Goal: Task Accomplishment & Management: Use online tool/utility

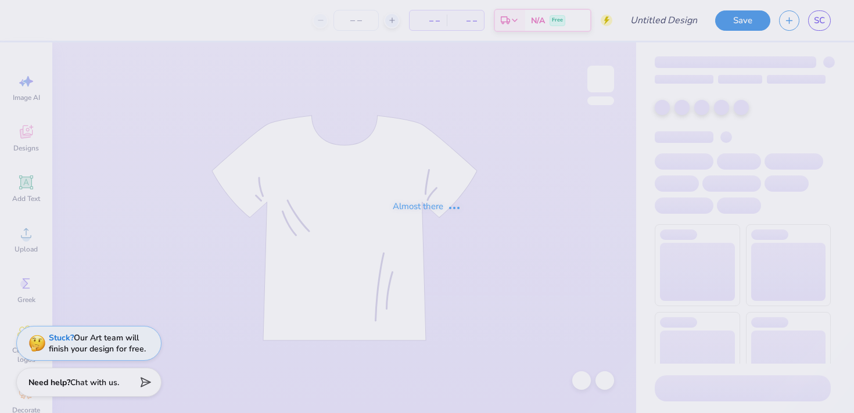
type input "merch"
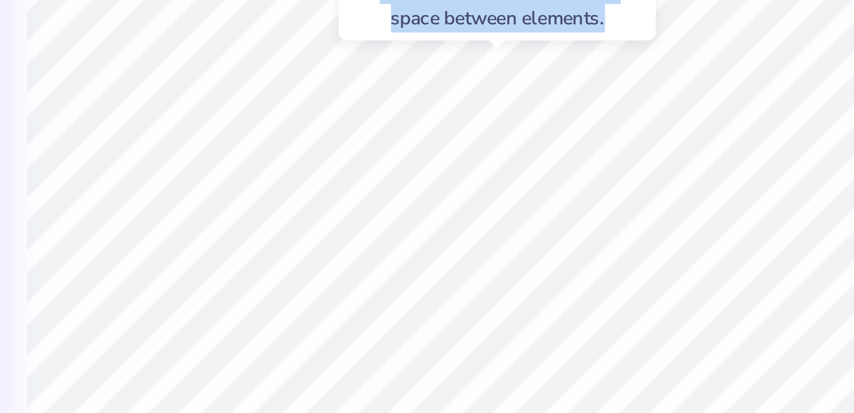
drag, startPoint x: 431, startPoint y: 130, endPoint x: 441, endPoint y: 131, distance: 9.9
click at [441, 131] on div "Hold “Option ⌥” to see the space between elements." at bounding box center [428, 117] width 123 height 34
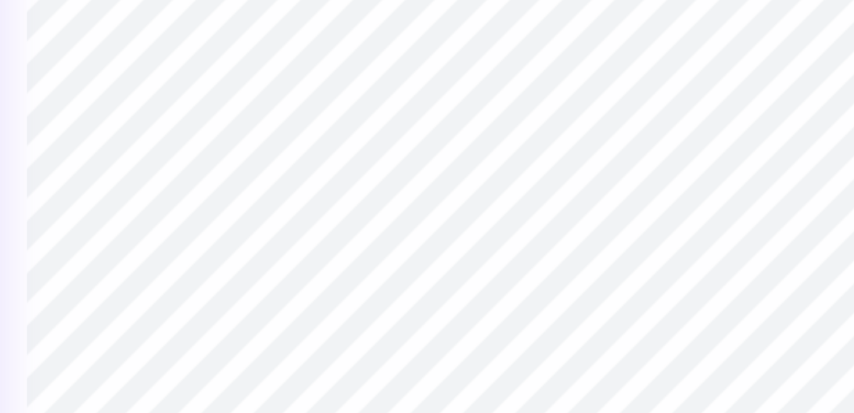
type input "0.0"
type input "4.66"
type input "1.42"
type input "4.88"
type input "-0.7"
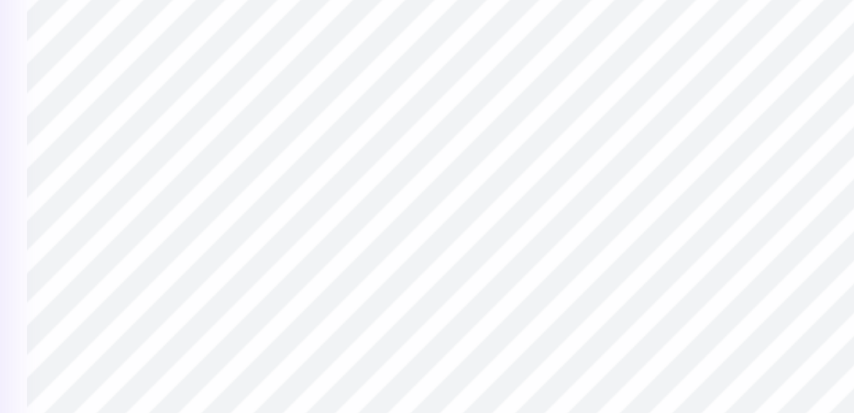
type input "5.16"
type input "1.58"
type input "4.84"
type input "0.0"
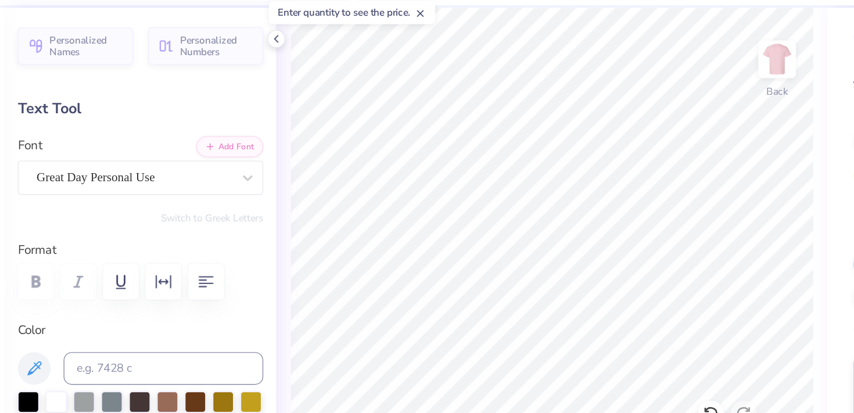
type input "4.83"
type input "-0.7"
type input "5.54"
type input "1.69"
type input "4.72"
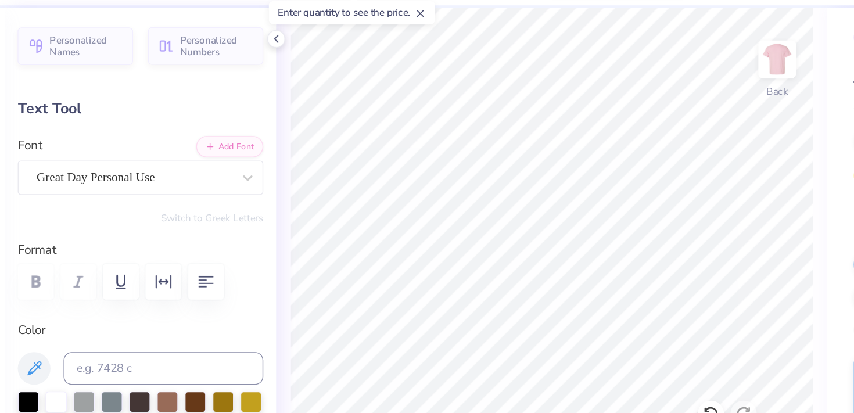
type input "0.0"
type input "11.79"
type input "2.38"
type input "3.00"
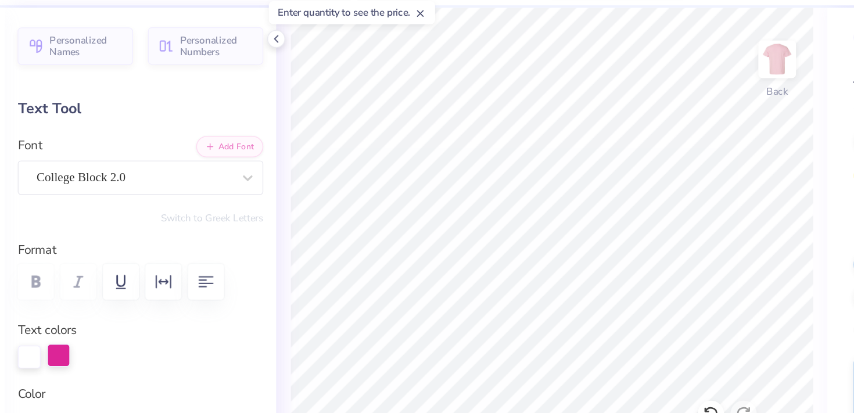
click at [89, 293] on div at bounding box center [91, 289] width 16 height 16
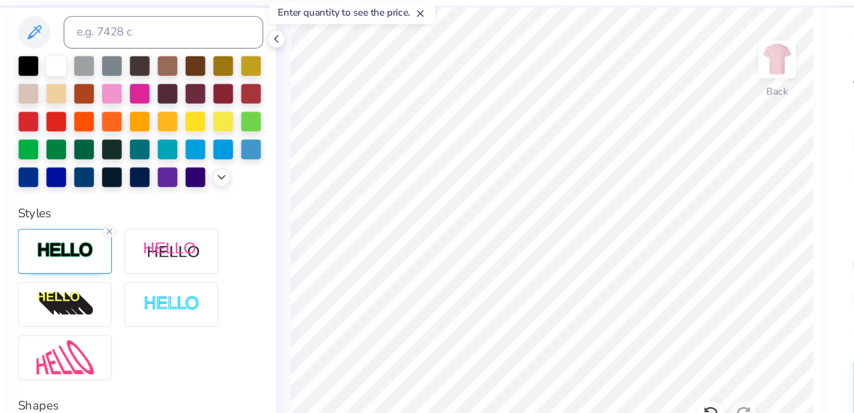
scroll to position [283, 0]
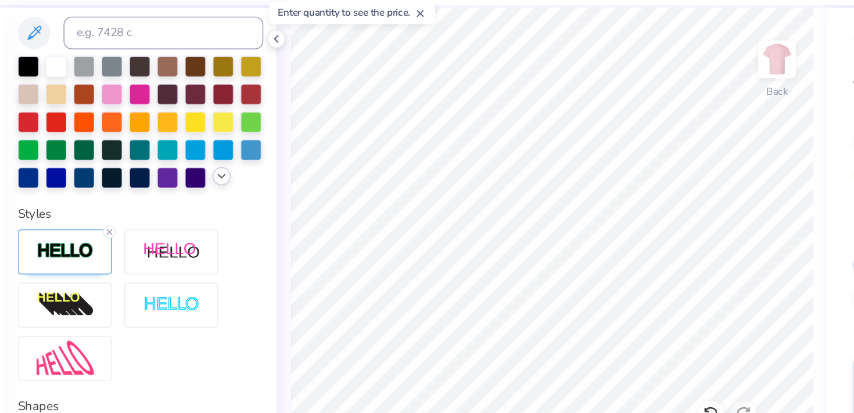
click at [210, 161] on icon at bounding box center [206, 161] width 9 height 9
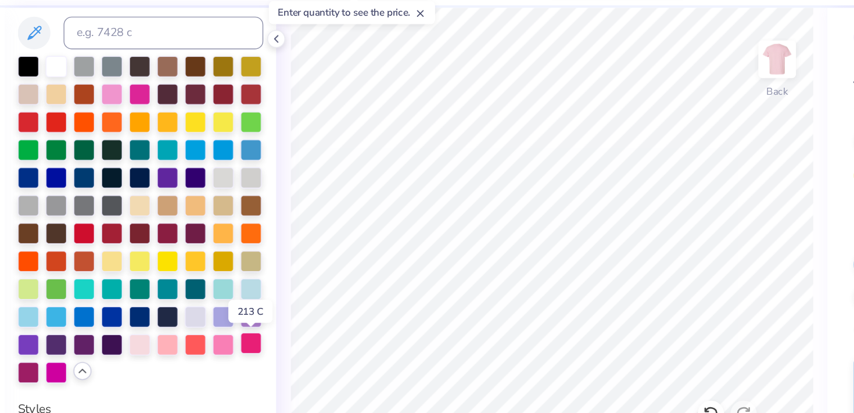
click at [232, 282] on div at bounding box center [227, 280] width 15 height 15
type input "5.54"
type input "1.69"
type input "4.72"
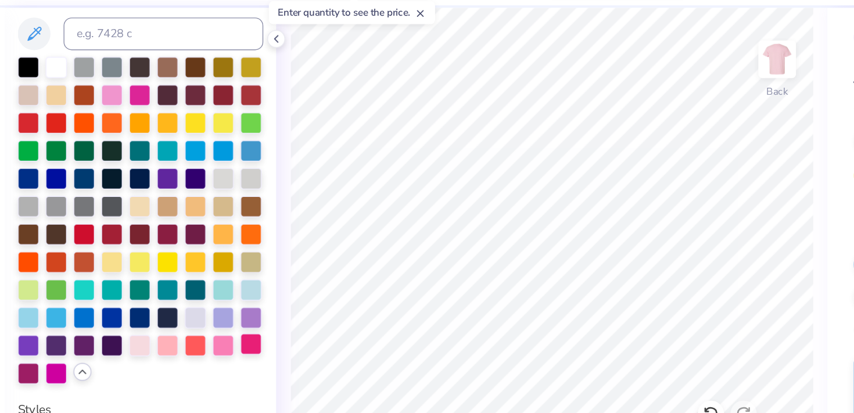
click at [227, 284] on div at bounding box center [227, 281] width 15 height 15
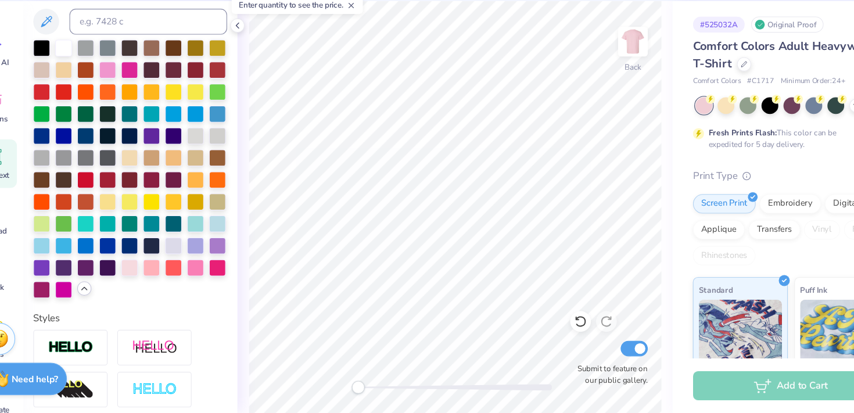
scroll to position [0, 0]
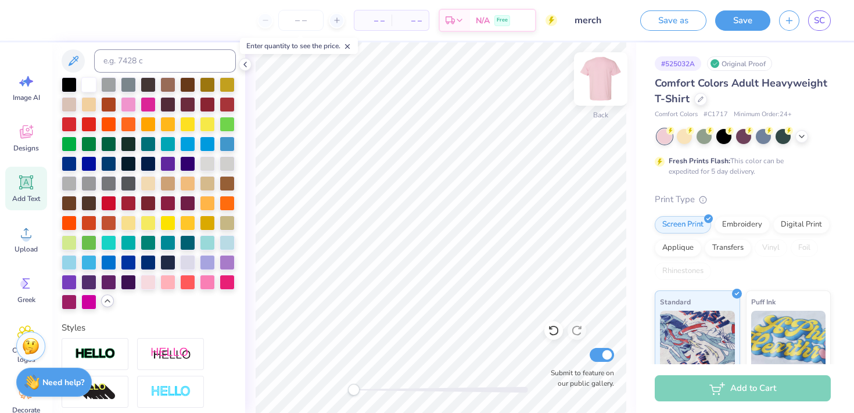
type input "0.0"
click at [744, 21] on button "Save" at bounding box center [742, 19] width 55 height 20
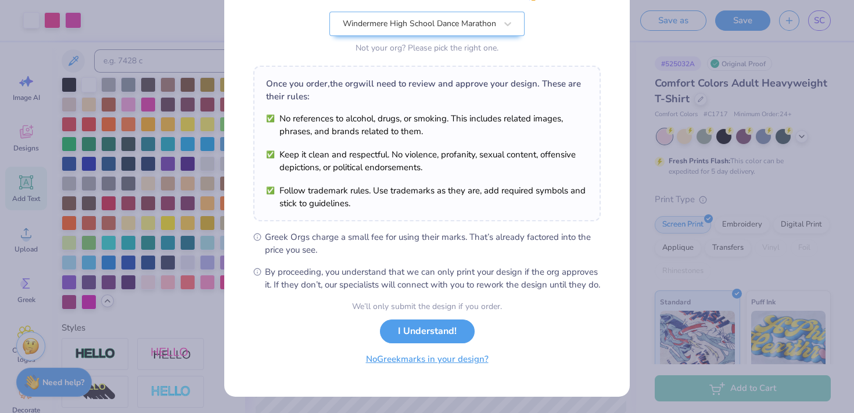
click at [415, 360] on button "No Greek marks in your design?" at bounding box center [427, 360] width 142 height 24
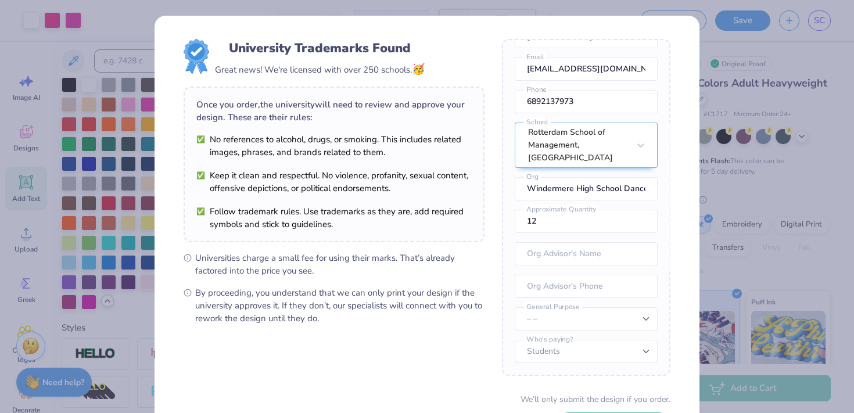
scroll to position [92, 0]
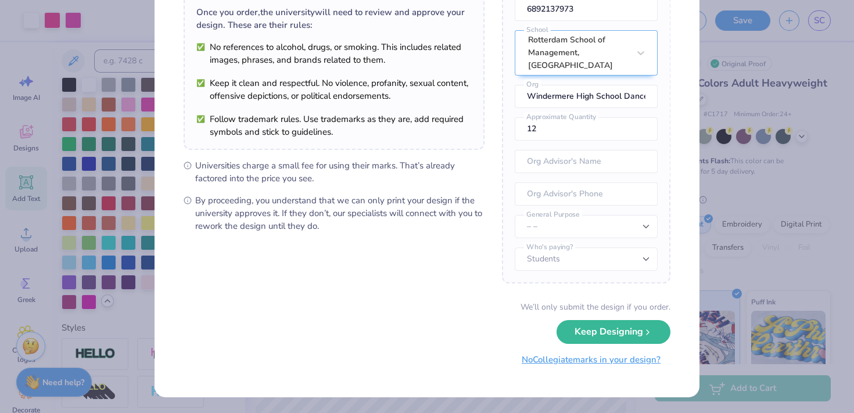
click at [540, 362] on button "No Collegiate marks in your design?" at bounding box center [591, 360] width 159 height 24
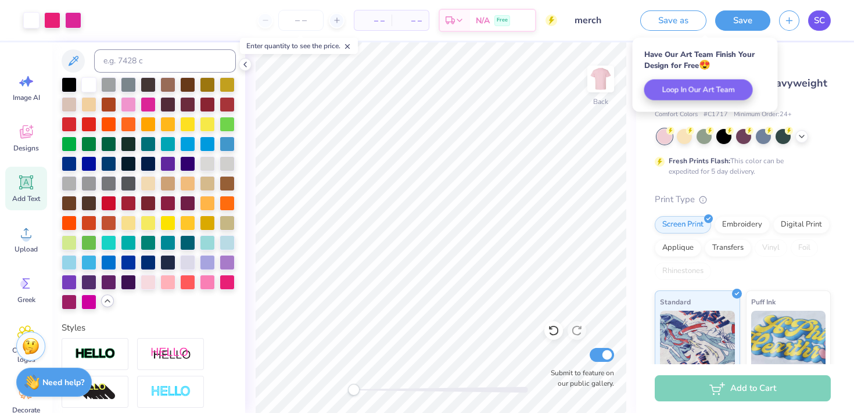
click at [809, 23] on link "SC" at bounding box center [819, 20] width 23 height 20
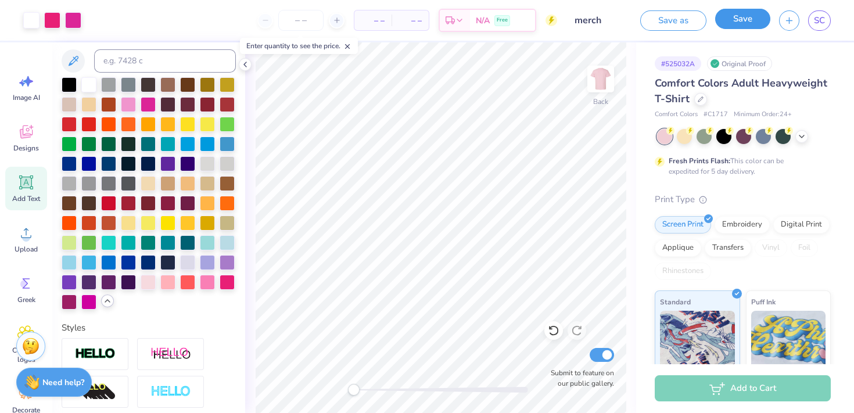
click at [734, 19] on button "Save" at bounding box center [742, 19] width 55 height 20
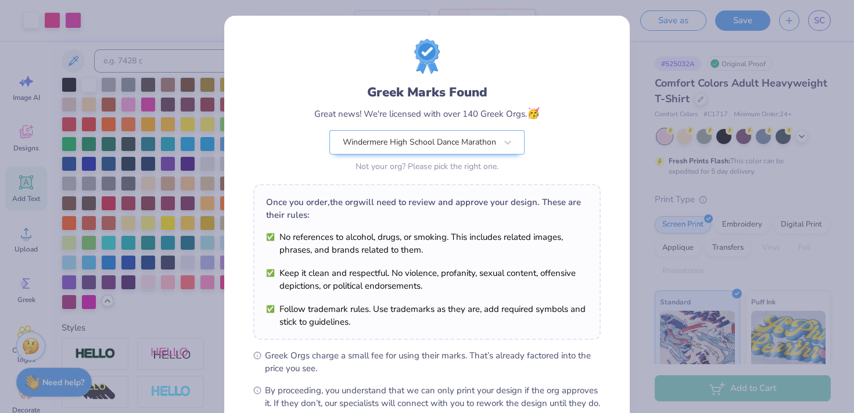
scroll to position [131, 0]
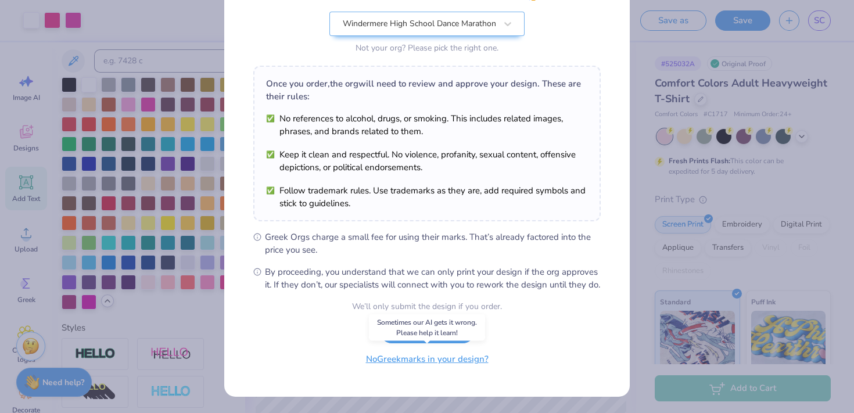
click at [378, 368] on button "No Greek marks in your design?" at bounding box center [427, 360] width 142 height 24
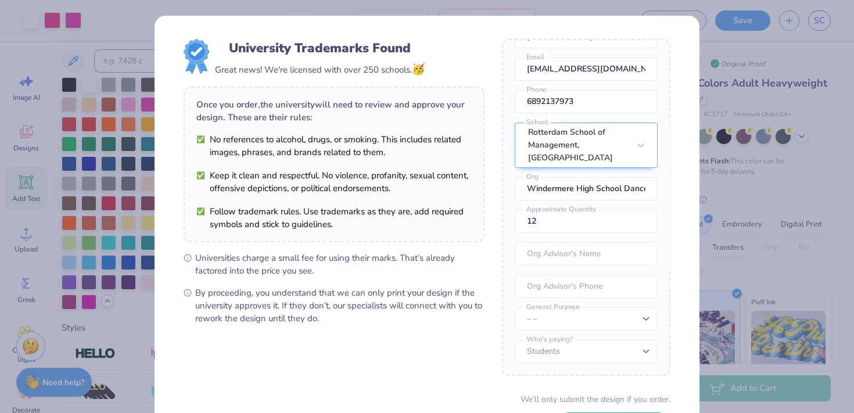
scroll to position [92, 0]
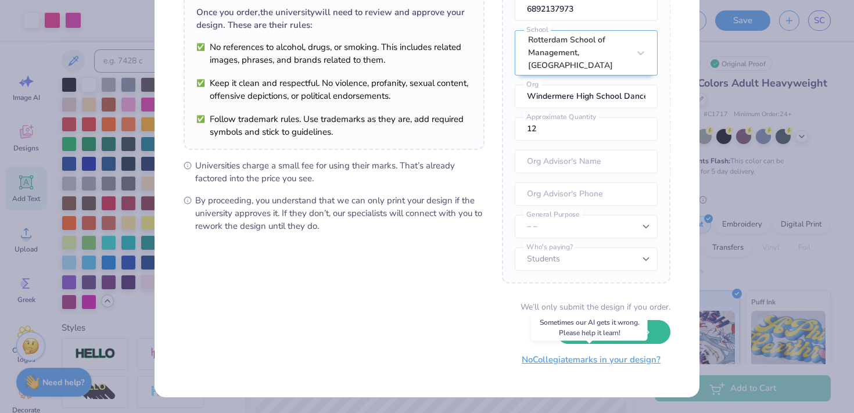
click at [547, 362] on button "No Collegiate marks in your design?" at bounding box center [591, 360] width 159 height 24
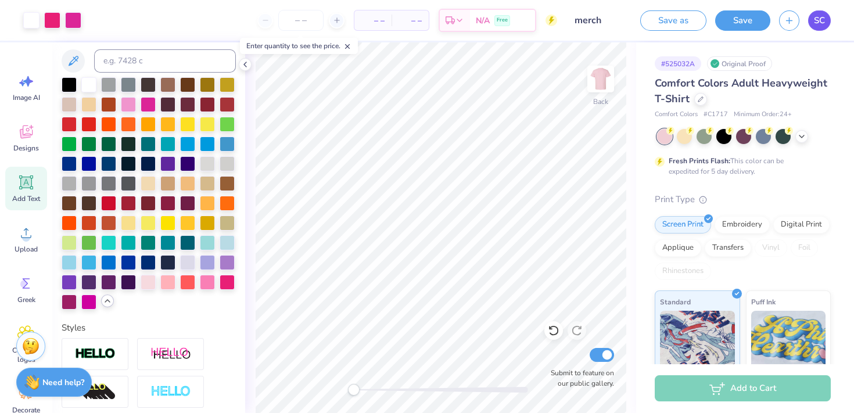
click at [821, 26] on span "SC" at bounding box center [819, 20] width 11 height 13
click at [812, 20] on link "SC" at bounding box center [819, 20] width 23 height 20
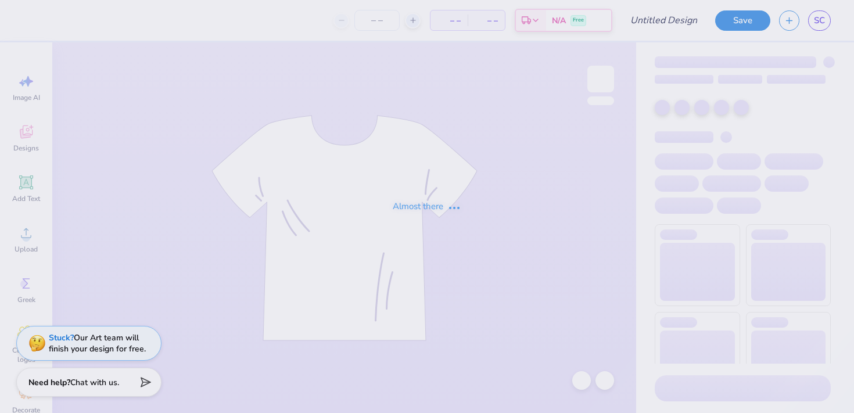
type input "merch"
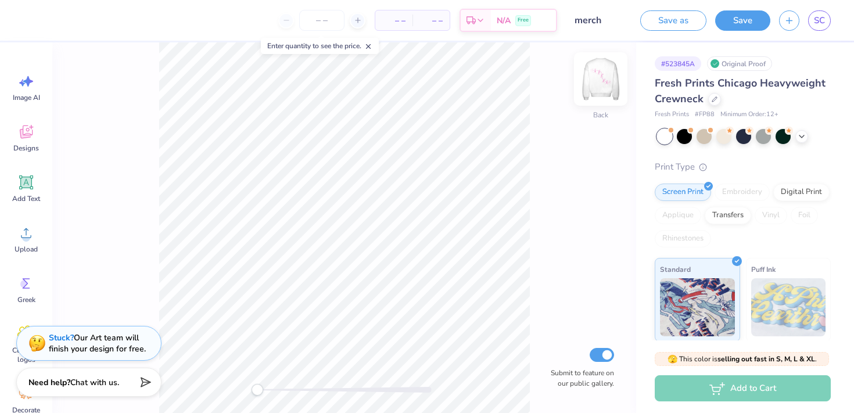
click at [598, 84] on img at bounding box center [601, 79] width 46 height 46
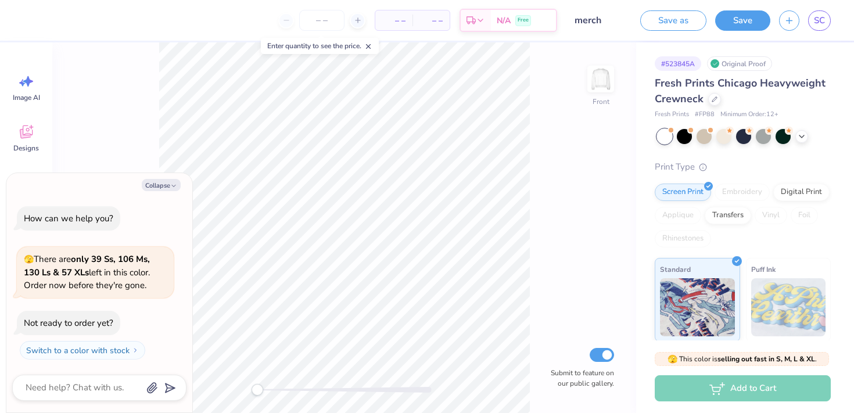
type textarea "x"
click at [817, 22] on span "SC" at bounding box center [819, 20] width 11 height 13
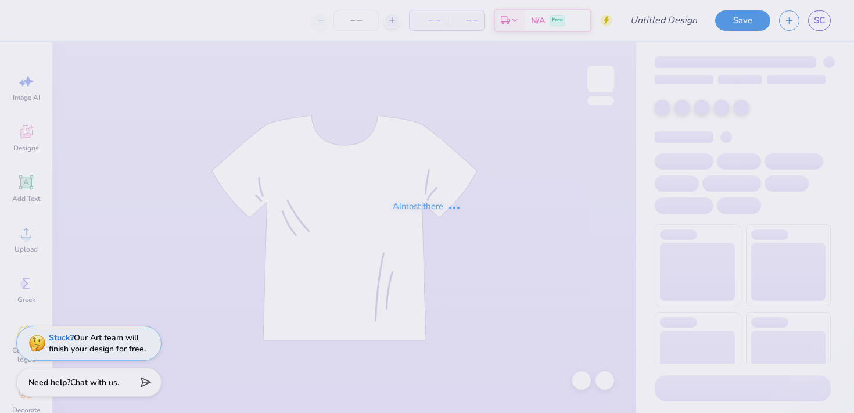
type input "merch"
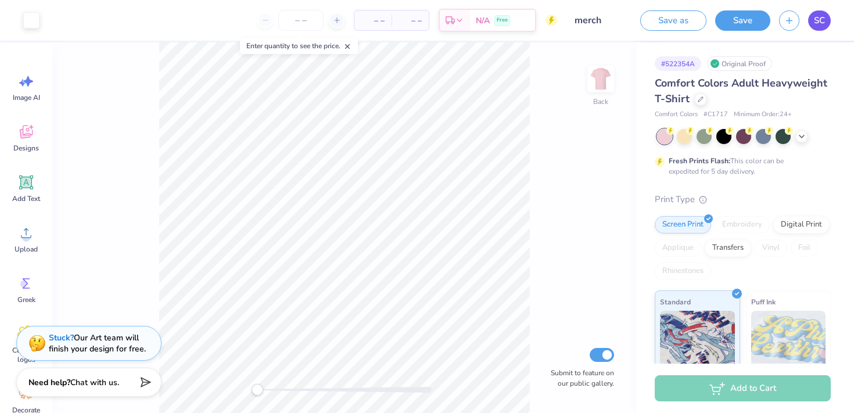
click at [823, 16] on span "SC" at bounding box center [819, 20] width 11 height 13
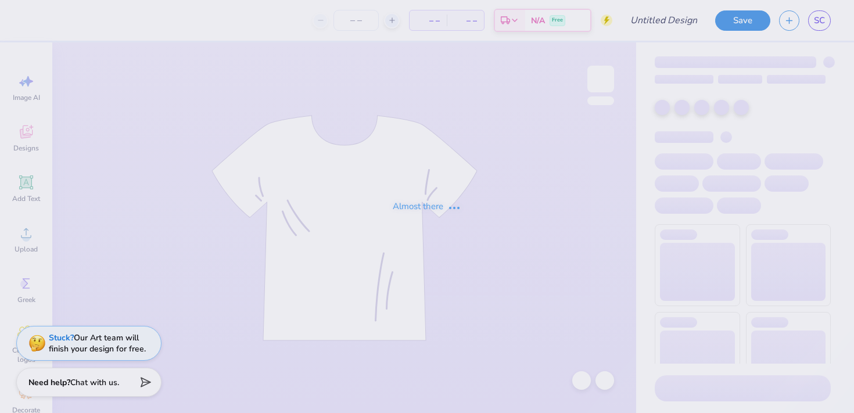
type input "merch"
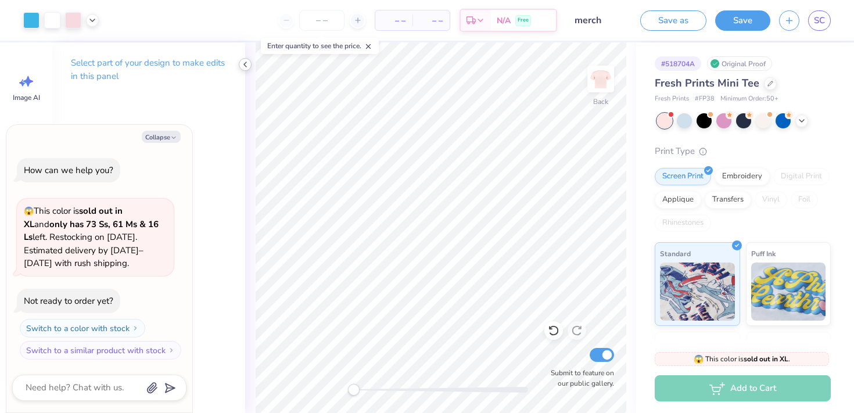
click at [248, 66] on icon at bounding box center [245, 64] width 9 height 9
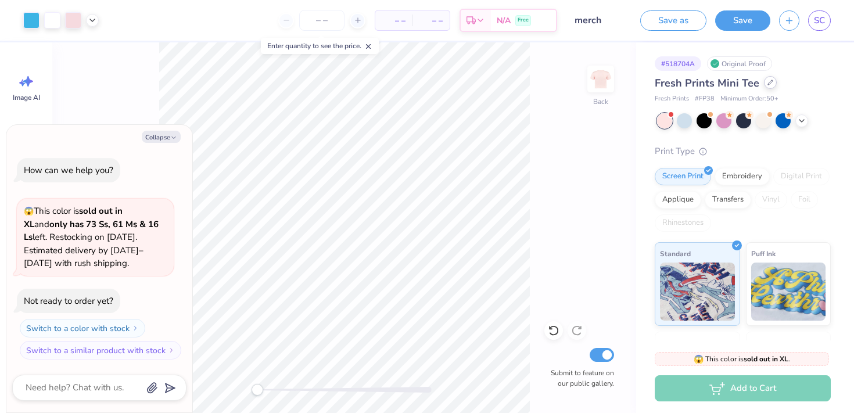
click at [769, 86] on div at bounding box center [770, 82] width 13 height 13
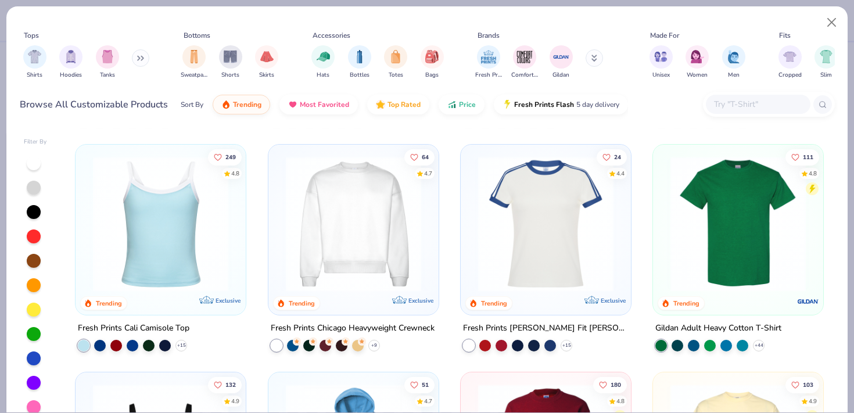
scroll to position [455, 0]
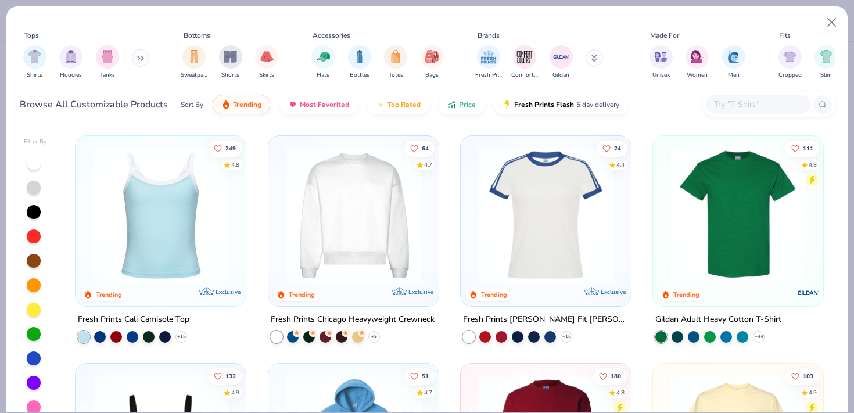
click at [379, 233] on img at bounding box center [353, 214] width 147 height 135
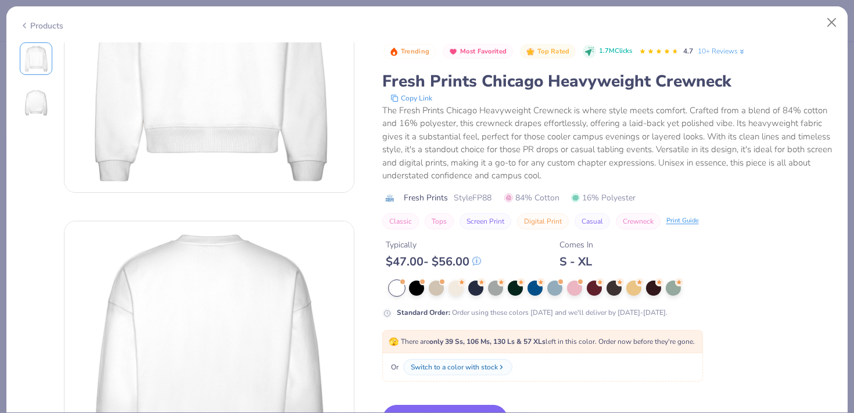
scroll to position [151, 0]
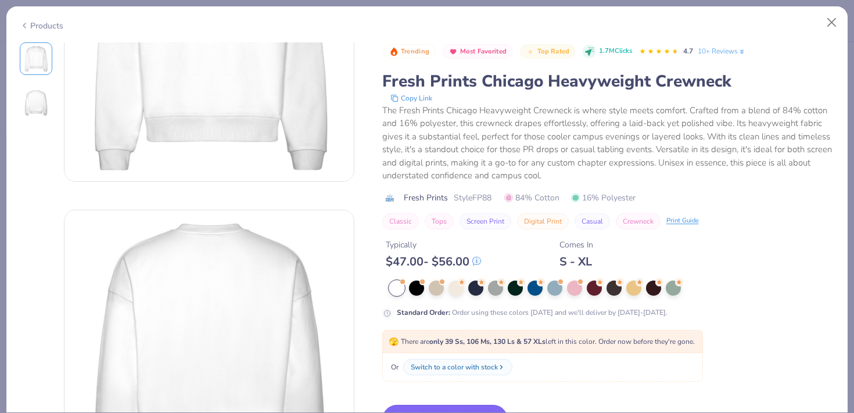
click at [454, 407] on button "Switch to This" at bounding box center [445, 419] width 126 height 29
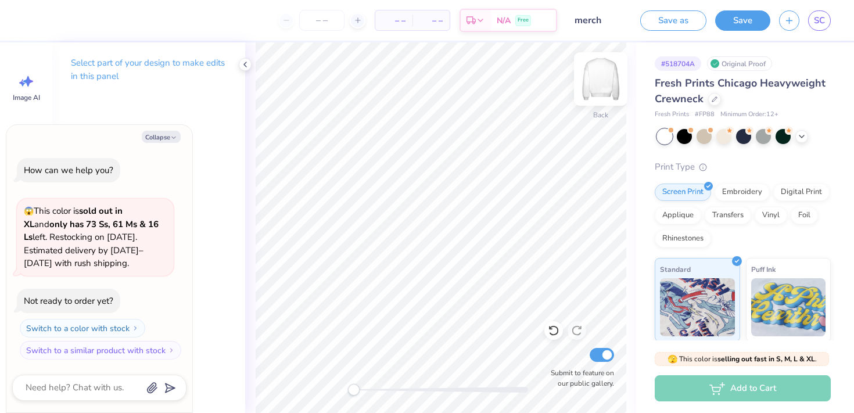
click at [607, 86] on img at bounding box center [601, 79] width 46 height 46
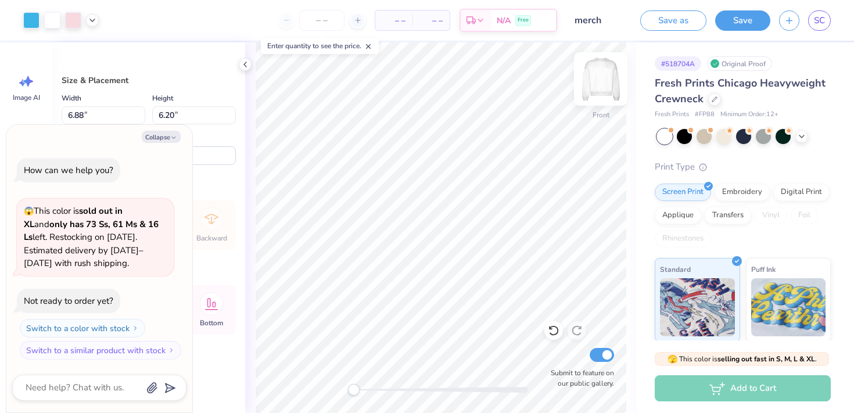
type textarea "x"
type input "10.87"
type input "9.80"
type input "5.75"
type textarea "x"
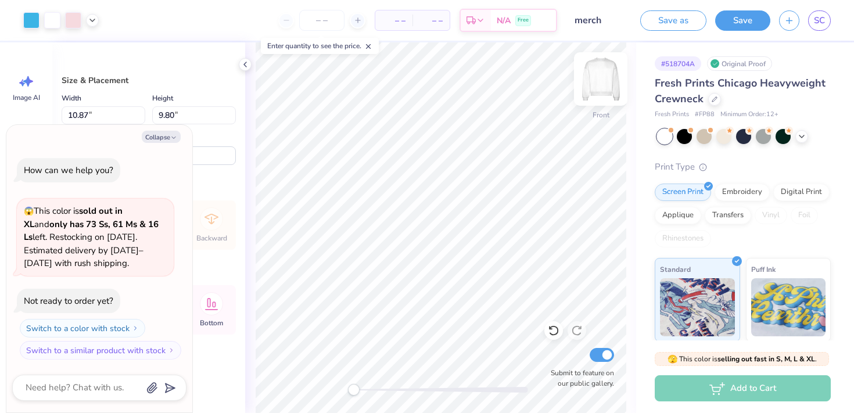
type input "12.16"
type input "10.97"
type input "5.11"
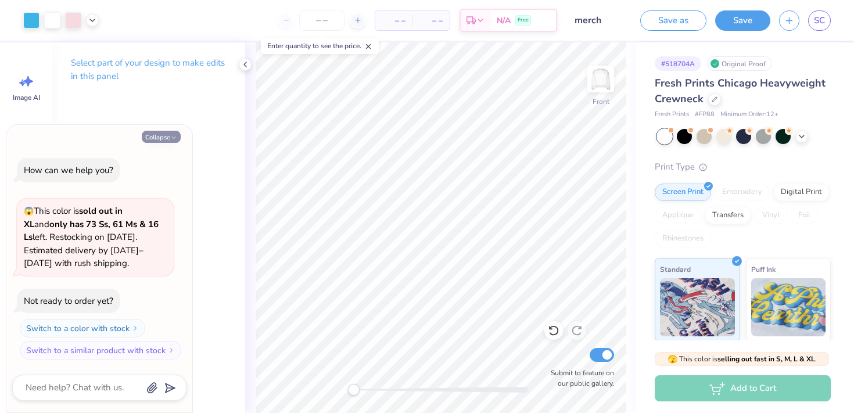
click at [161, 133] on button "Collapse" at bounding box center [161, 137] width 39 height 12
type textarea "x"
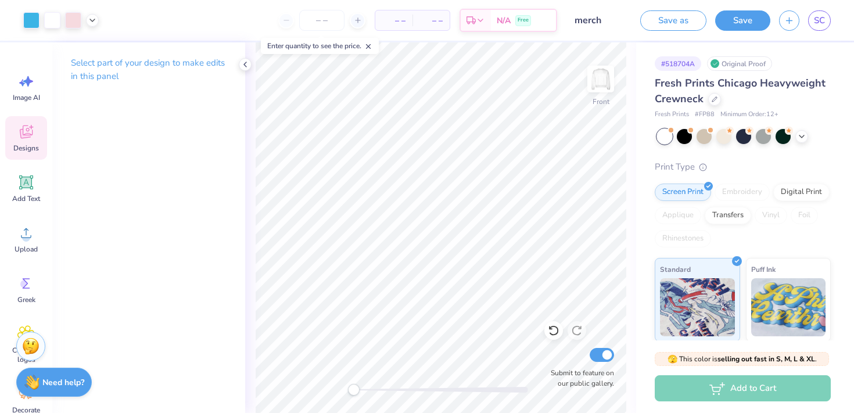
click at [23, 131] on icon at bounding box center [26, 132] width 13 height 13
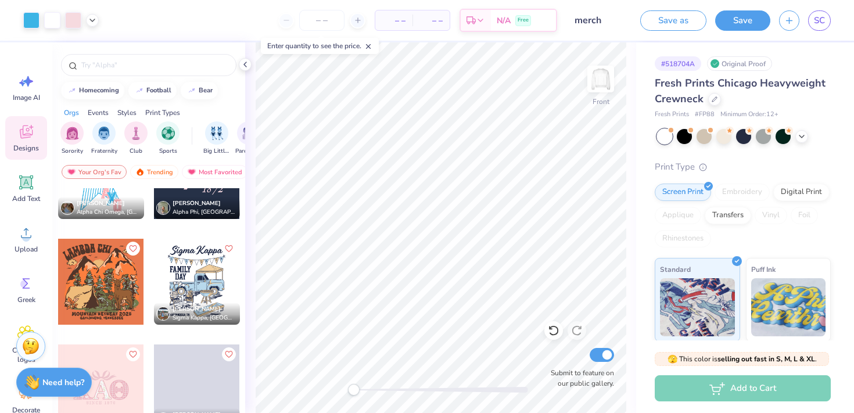
scroll to position [2600, 0]
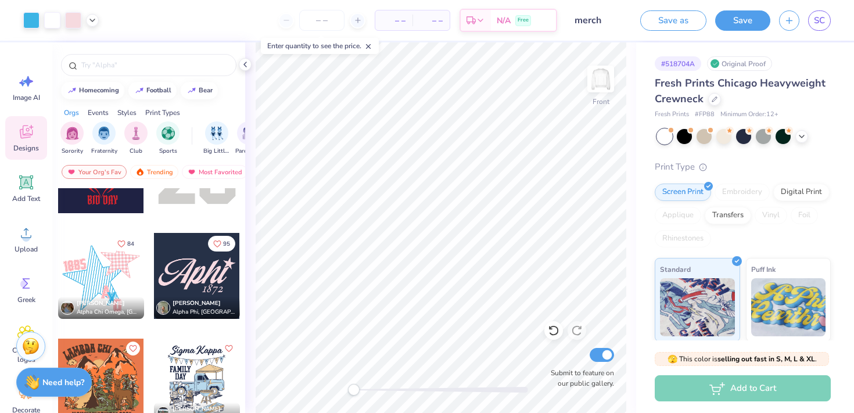
click at [108, 275] on div at bounding box center [101, 276] width 86 height 86
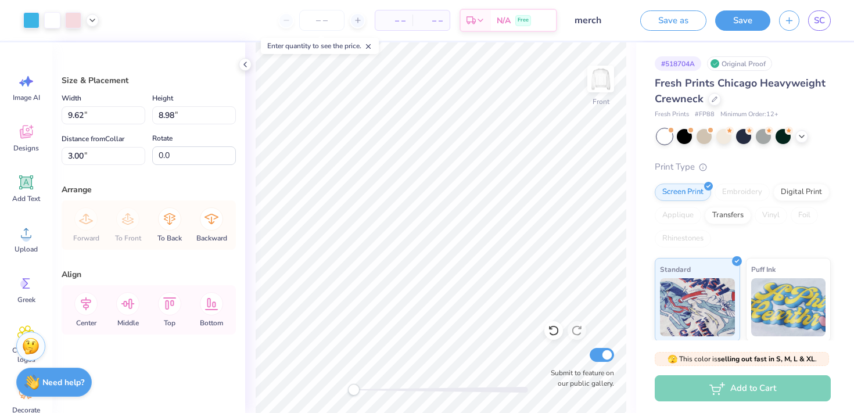
type input "12.16"
type input "10.97"
type input "5.63"
type input "11.55"
type input "10.78"
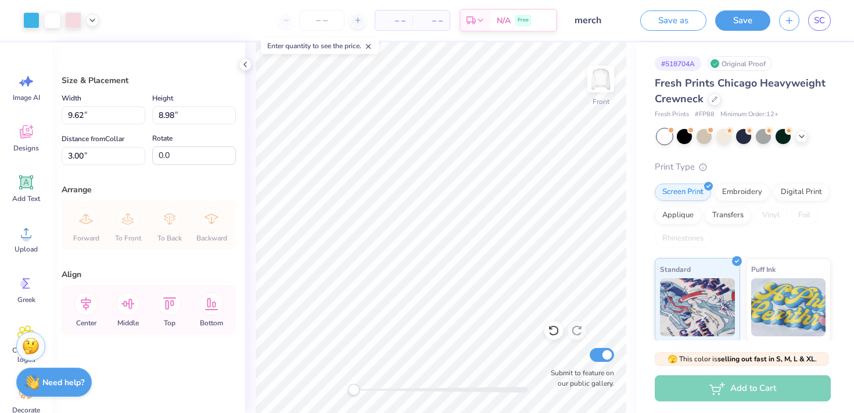
type input "3.95"
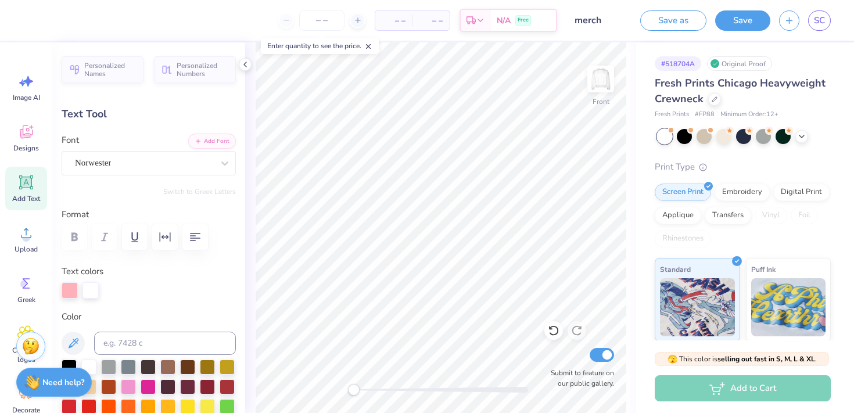
scroll to position [0, 0]
type textarea "EXECS"
type input "0.0"
type input "1.47"
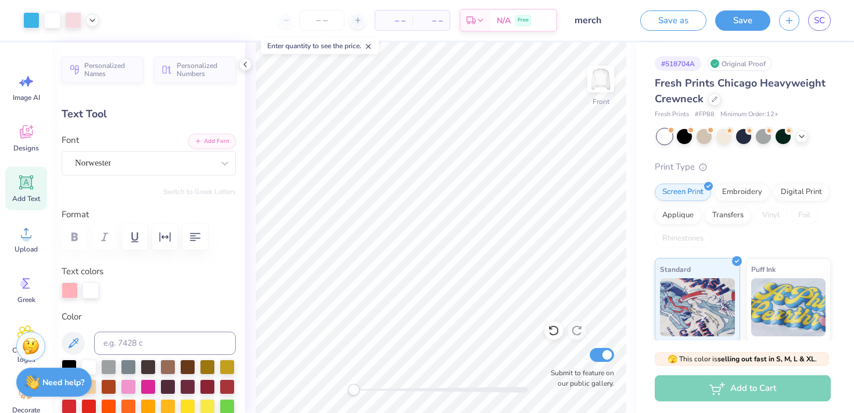
type input "1.97"
type input "12.02"
type input "1.46"
type input "13.00"
type input "1.47"
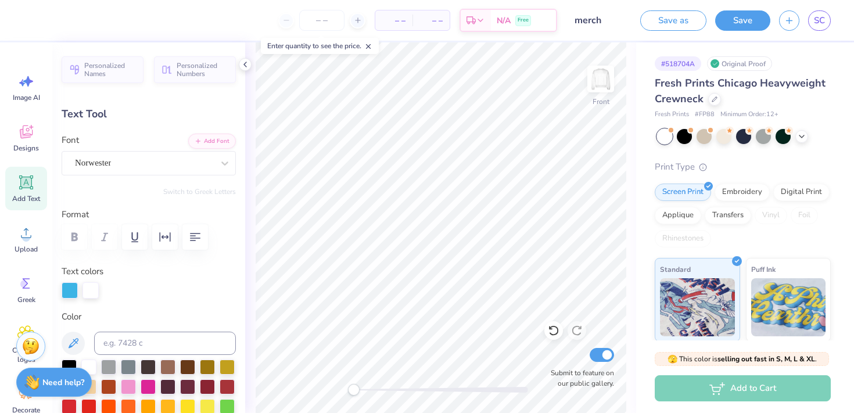
type input "12.02"
type textarea "F"
type input "1.46"
type input "13.00"
type textarea "T"
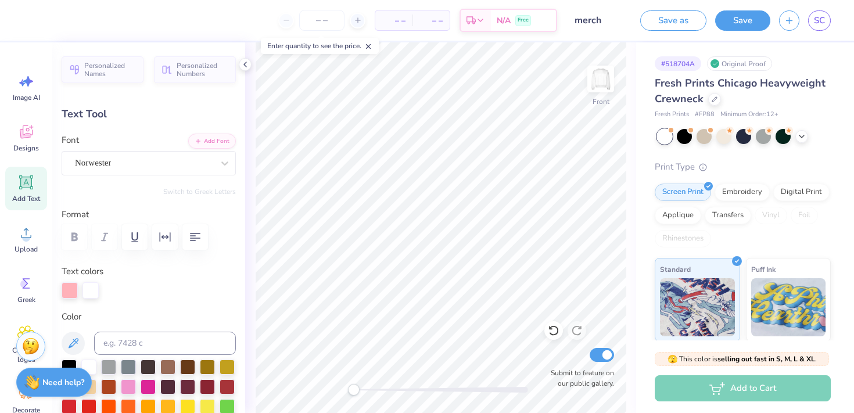
type input "1.20"
type input "13.99"
type textarea "K"
click at [80, 18] on div at bounding box center [73, 19] width 16 height 16
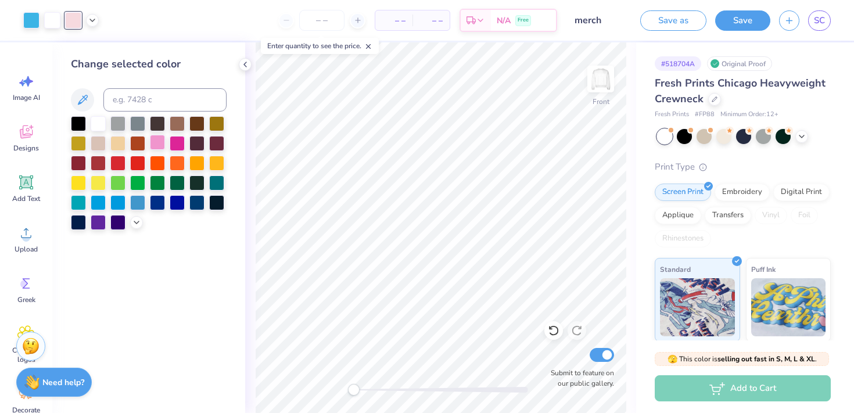
click at [155, 149] on div at bounding box center [157, 142] width 15 height 15
click at [174, 141] on div at bounding box center [177, 142] width 15 height 15
click at [157, 144] on div at bounding box center [157, 142] width 15 height 15
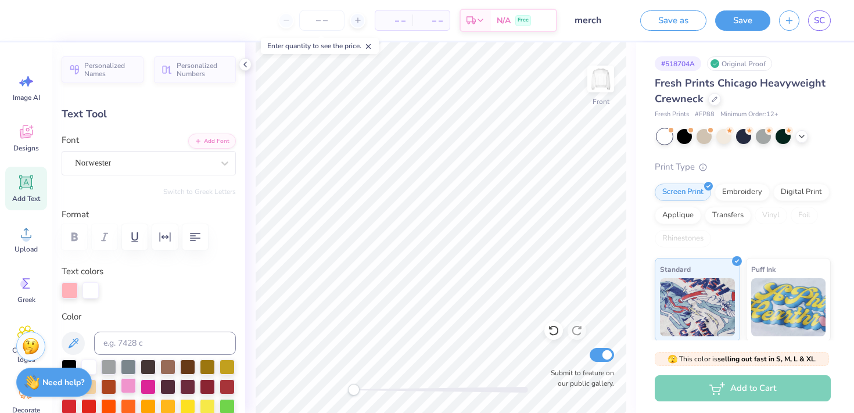
click at [129, 388] on div at bounding box center [128, 385] width 15 height 15
type input "1.32"
type input "2.23"
type input "13.86"
type input "0.0"
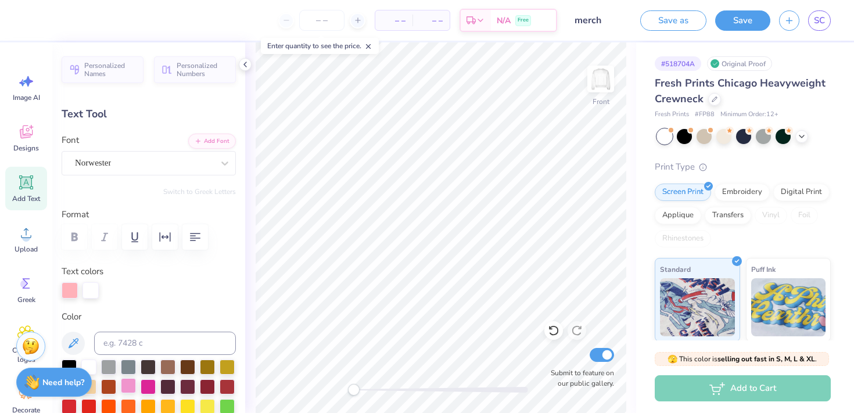
click at [127, 387] on div at bounding box center [128, 385] width 15 height 15
click at [96, 289] on div at bounding box center [91, 289] width 16 height 16
click at [126, 389] on div at bounding box center [128, 385] width 15 height 15
type input "1.20"
type input "11.89"
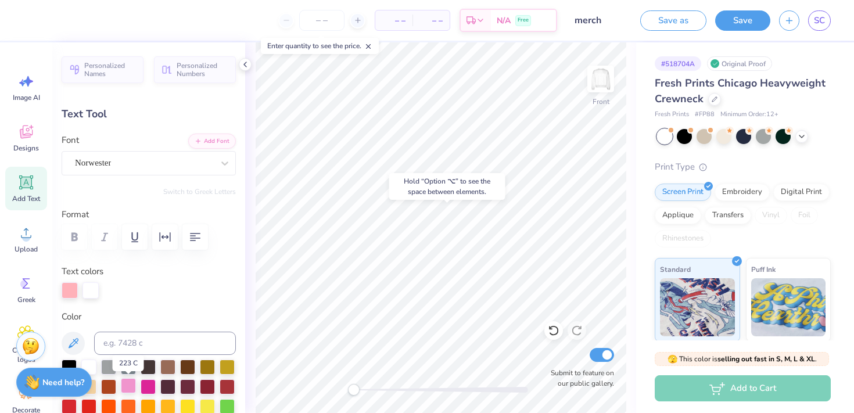
click at [128, 384] on div at bounding box center [128, 385] width 15 height 15
type input "1.20"
type input "11.76"
click at [86, 296] on div at bounding box center [91, 289] width 16 height 16
click at [128, 388] on div at bounding box center [128, 385] width 15 height 15
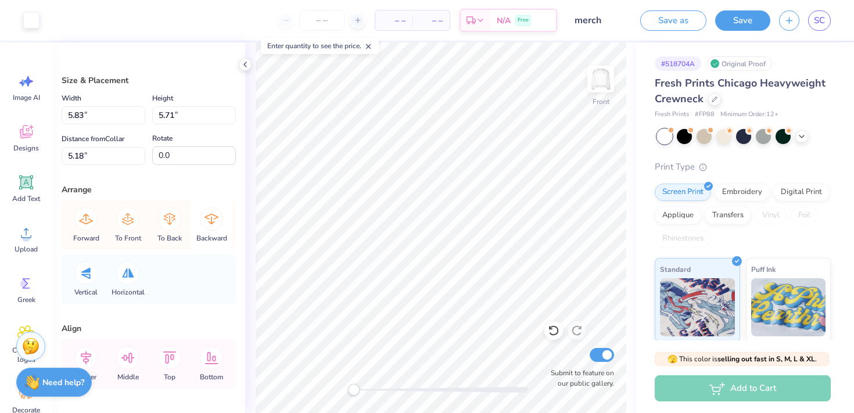
type input "5.03"
click at [32, 26] on div at bounding box center [31, 19] width 16 height 16
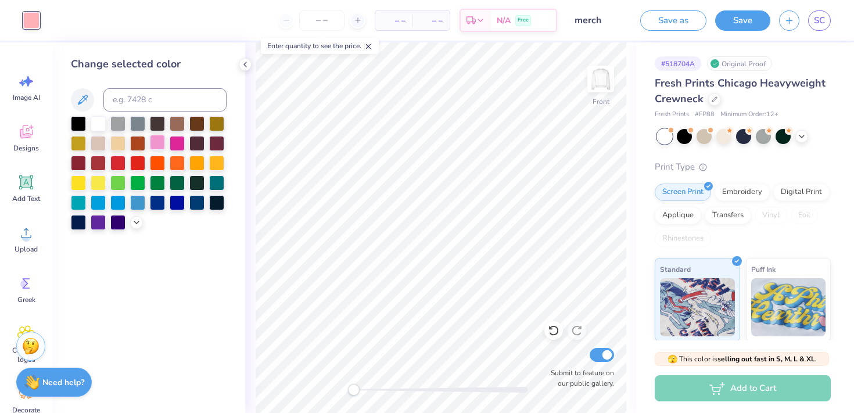
click at [157, 146] on div at bounding box center [157, 142] width 15 height 15
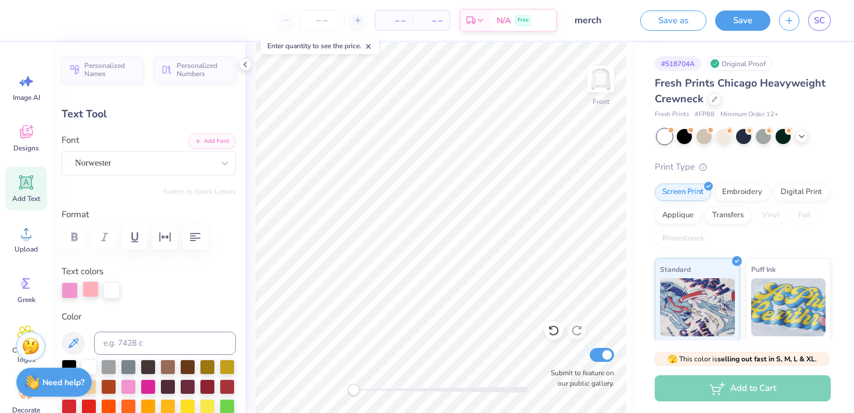
click at [88, 290] on div at bounding box center [91, 289] width 16 height 16
click at [127, 384] on div at bounding box center [128, 385] width 15 height 15
type input "0.0"
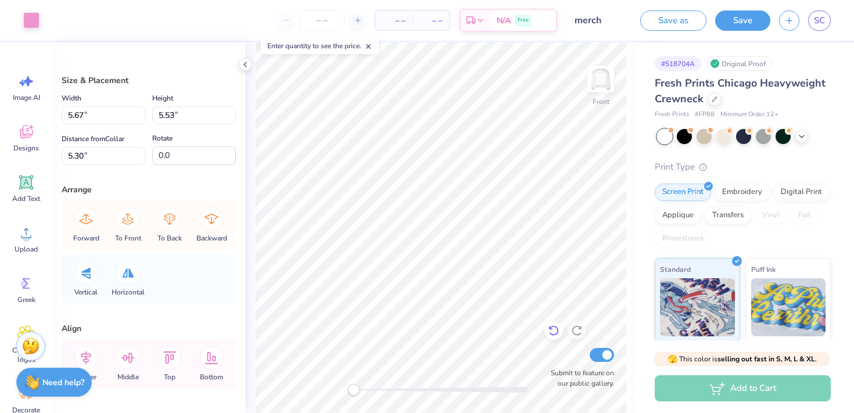
type input "5.83"
type input "5.71"
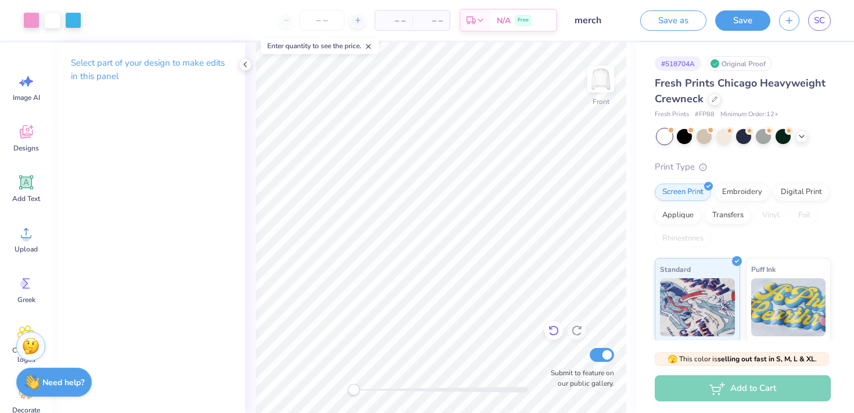
click at [557, 336] on div at bounding box center [554, 330] width 19 height 19
click at [41, 140] on div "Designs" at bounding box center [26, 138] width 42 height 44
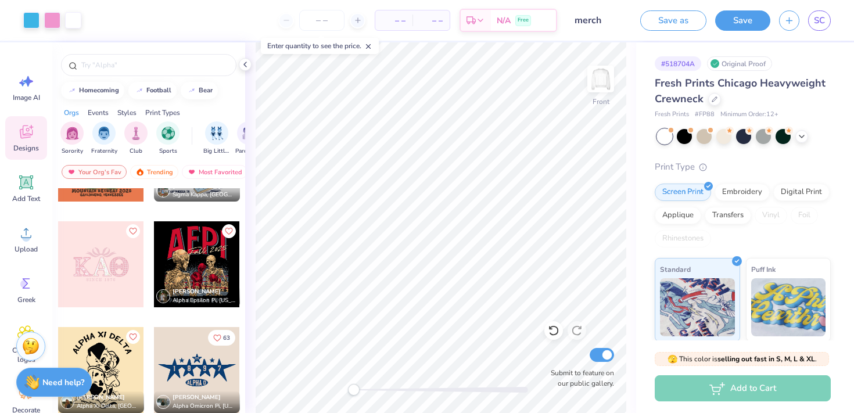
scroll to position [2677, 0]
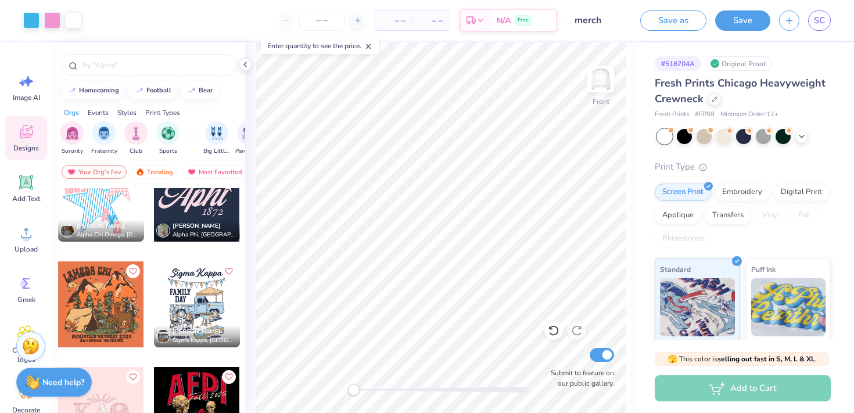
click at [110, 199] on div at bounding box center [101, 199] width 86 height 86
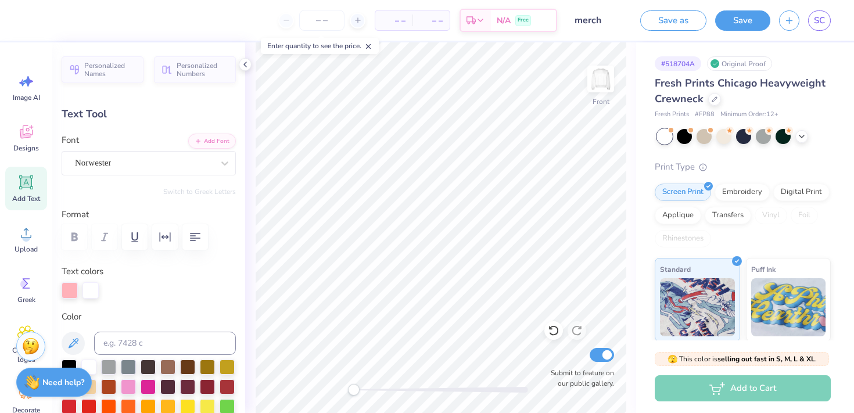
type input "0.0"
type input "1.00"
type input "10.34"
type input "1.23"
type input "8.69"
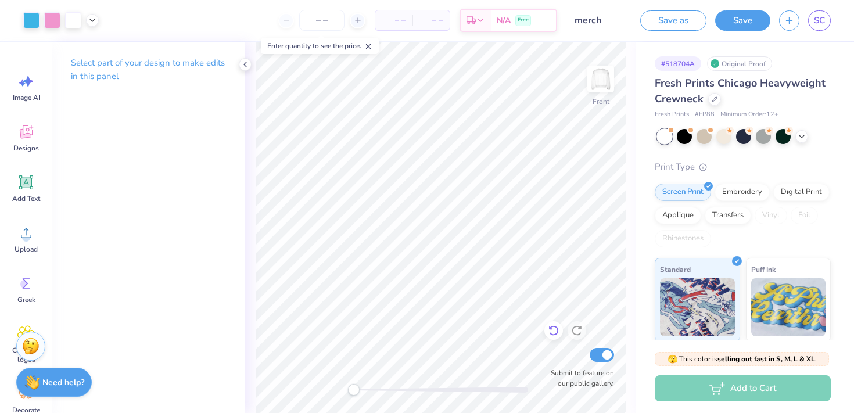
click at [554, 332] on icon at bounding box center [554, 331] width 12 height 12
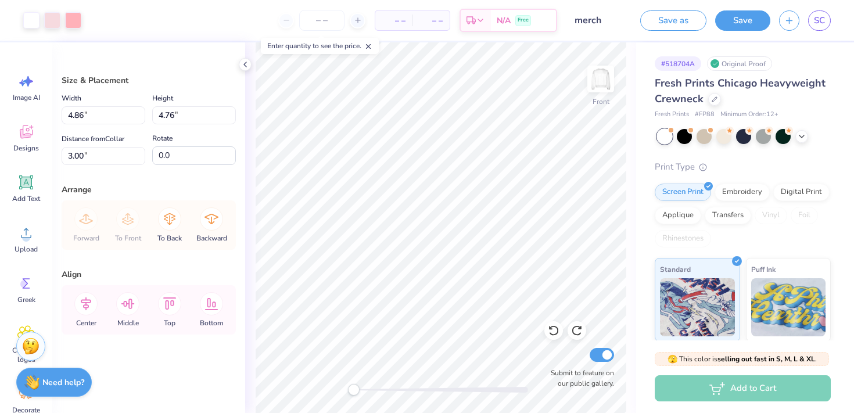
type input "5.46"
click at [57, 21] on div at bounding box center [52, 19] width 16 height 16
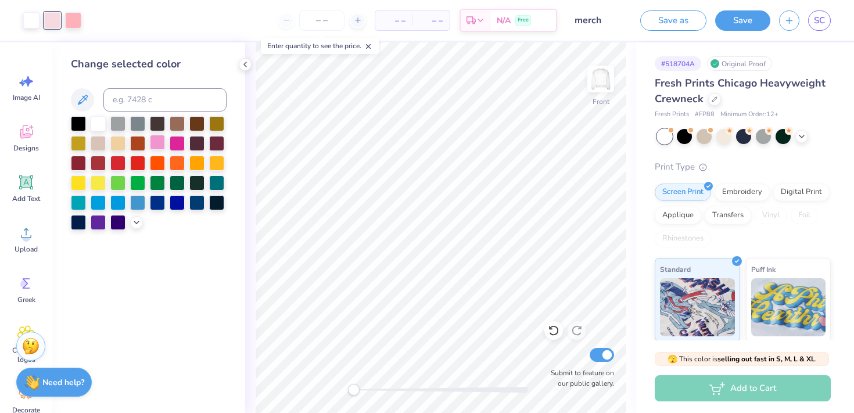
click at [159, 145] on div at bounding box center [157, 142] width 15 height 15
click at [70, 11] on div at bounding box center [73, 19] width 16 height 16
click at [156, 138] on div at bounding box center [157, 142] width 15 height 15
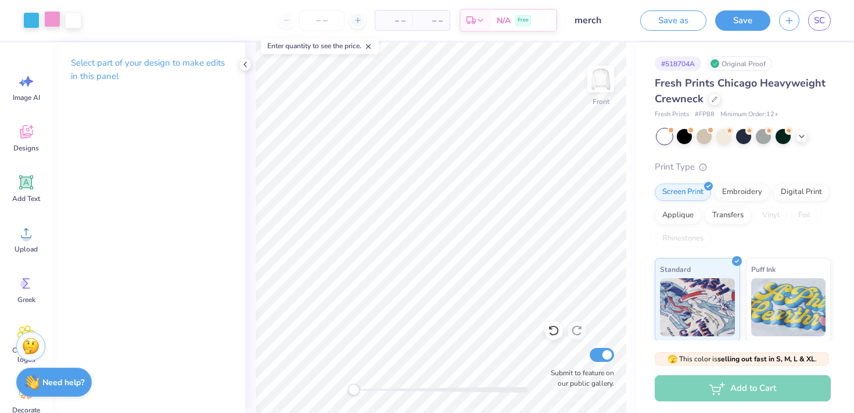
click at [58, 27] on div at bounding box center [52, 19] width 16 height 16
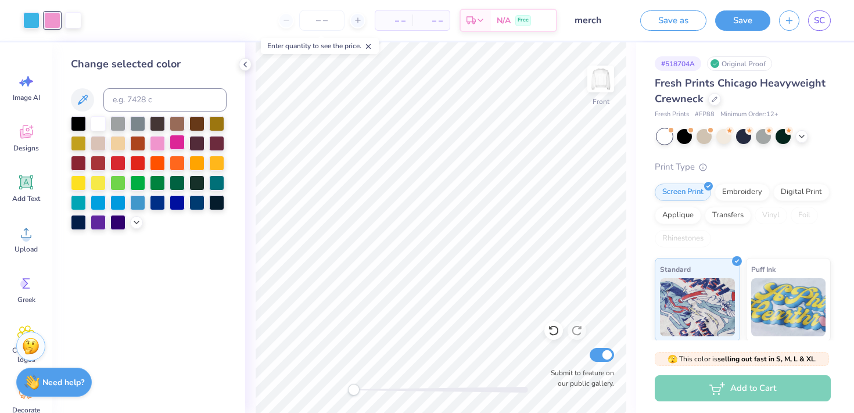
click at [177, 141] on div at bounding box center [177, 142] width 15 height 15
click at [26, 24] on div at bounding box center [31, 19] width 16 height 16
click at [137, 225] on icon at bounding box center [136, 221] width 9 height 9
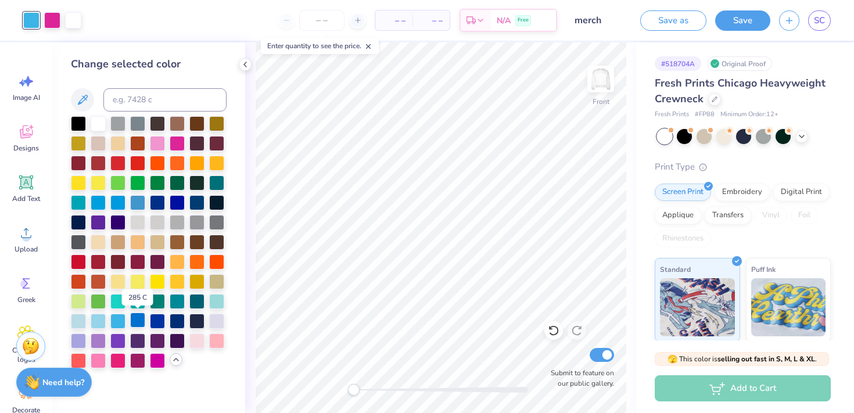
click at [138, 320] on div at bounding box center [137, 320] width 15 height 15
click at [119, 205] on div at bounding box center [117, 201] width 15 height 15
click at [131, 203] on div at bounding box center [137, 201] width 15 height 15
click at [113, 205] on div at bounding box center [117, 201] width 15 height 15
click at [53, 21] on div at bounding box center [52, 19] width 16 height 16
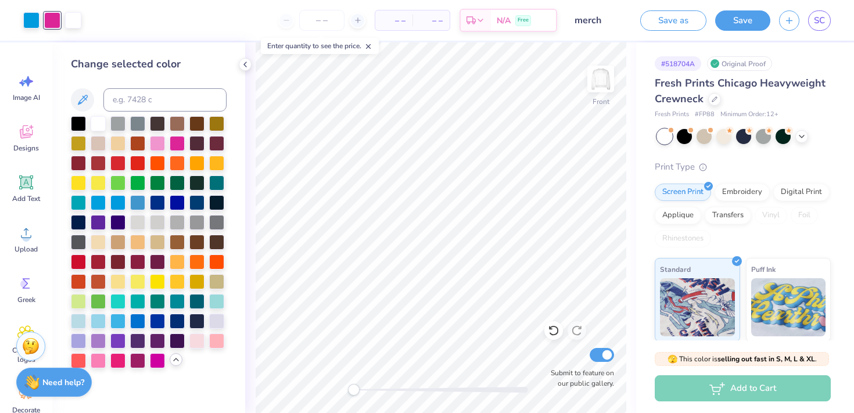
click at [178, 358] on icon at bounding box center [175, 359] width 9 height 9
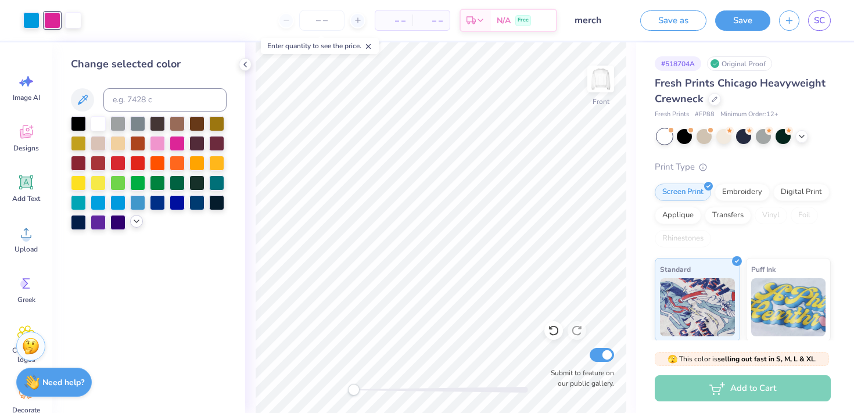
click at [141, 231] on div "Change selected color" at bounding box center [148, 227] width 193 height 371
click at [139, 227] on div at bounding box center [136, 221] width 13 height 13
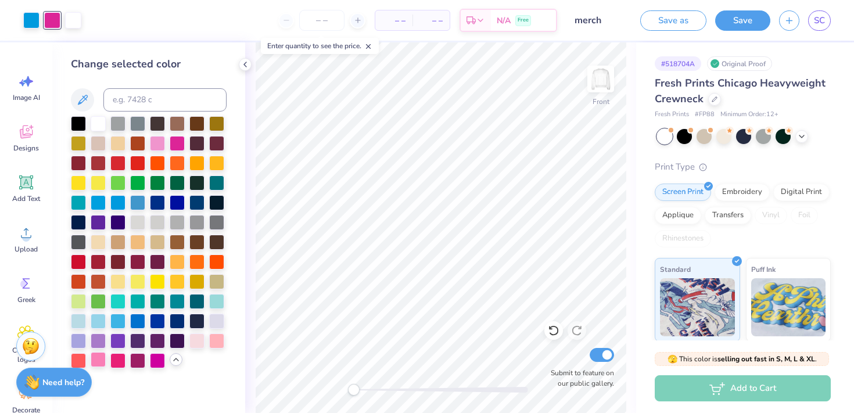
click at [100, 359] on div at bounding box center [98, 359] width 15 height 15
click at [118, 360] on div at bounding box center [117, 359] width 15 height 15
click at [556, 338] on div at bounding box center [554, 330] width 19 height 19
click at [555, 333] on icon at bounding box center [554, 331] width 12 height 12
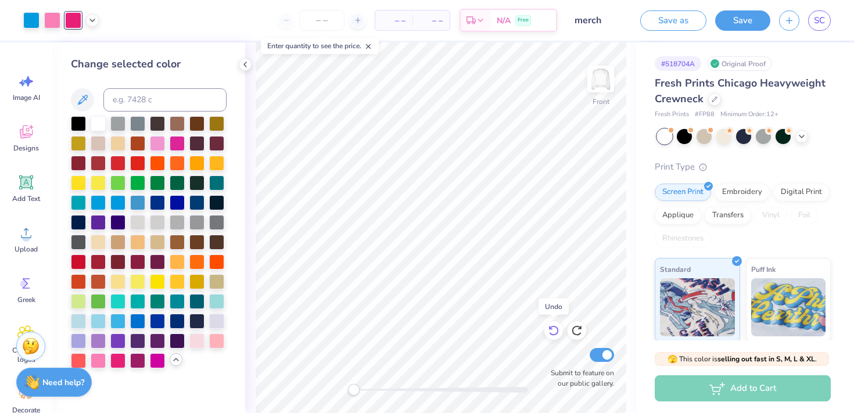
click at [555, 333] on icon at bounding box center [554, 331] width 12 height 12
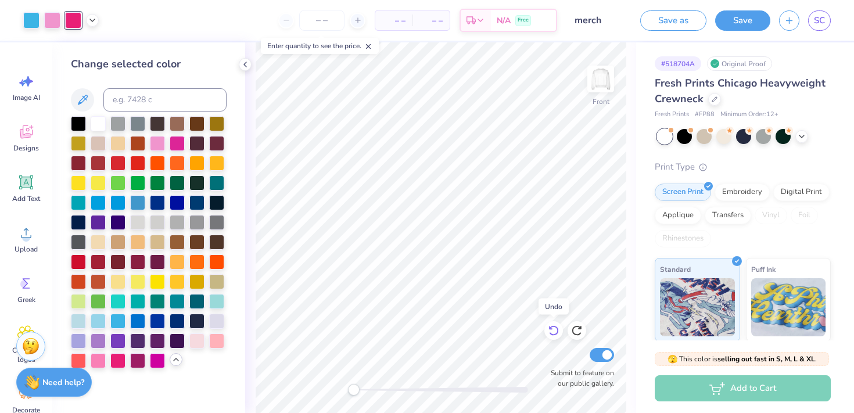
click at [555, 333] on icon at bounding box center [554, 331] width 12 height 12
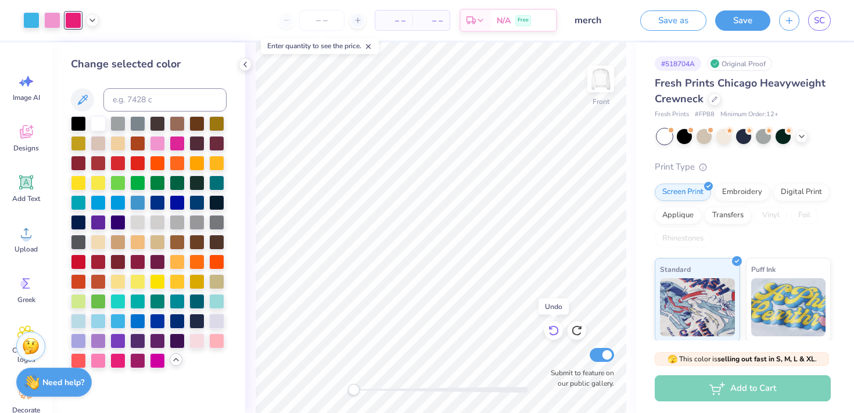
click at [555, 333] on icon at bounding box center [554, 331] width 12 height 12
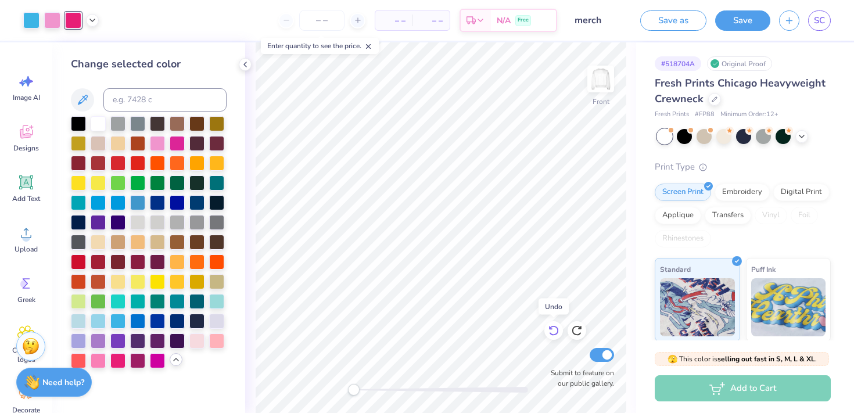
click at [555, 333] on icon at bounding box center [554, 331] width 12 height 12
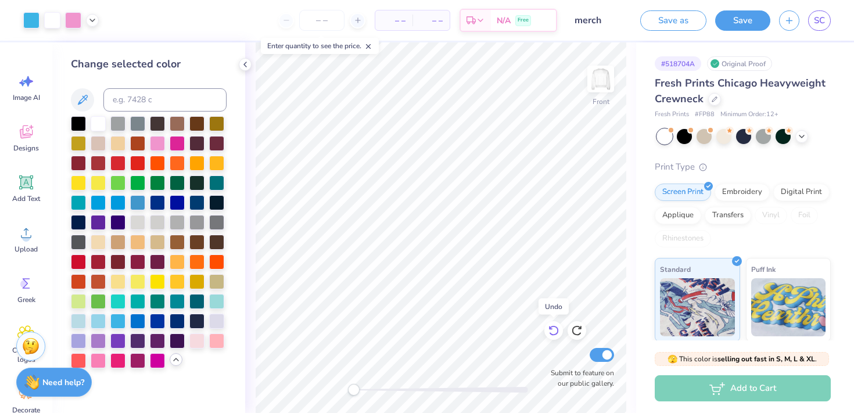
click at [555, 333] on icon at bounding box center [554, 331] width 12 height 12
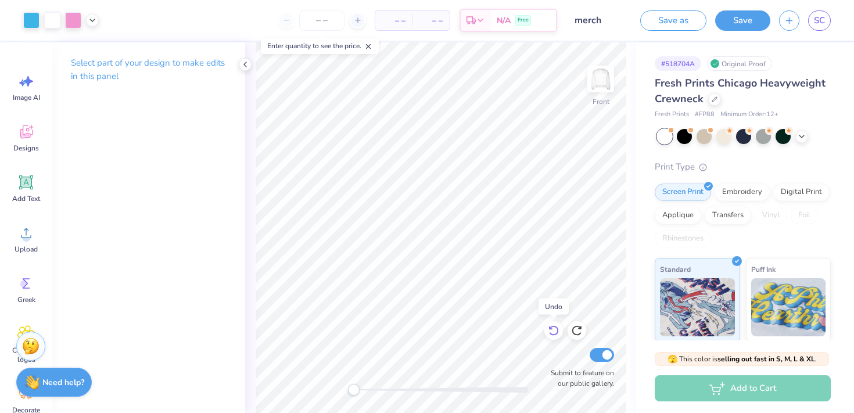
click at [555, 333] on icon at bounding box center [554, 331] width 12 height 12
click at [579, 331] on icon at bounding box center [577, 331] width 12 height 12
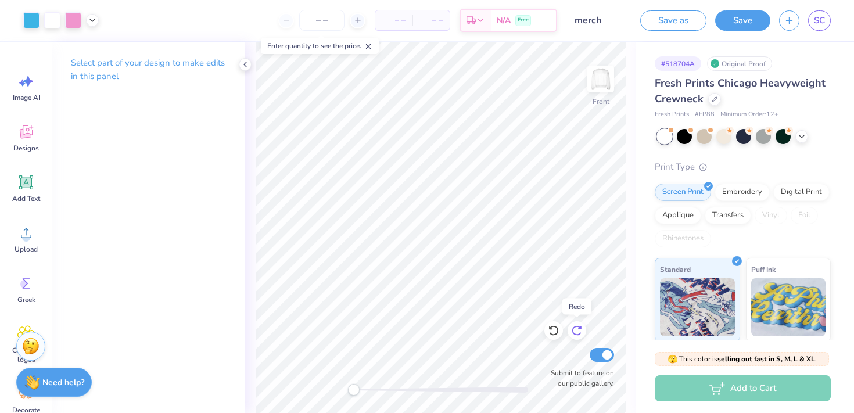
click at [579, 331] on icon at bounding box center [577, 331] width 12 height 12
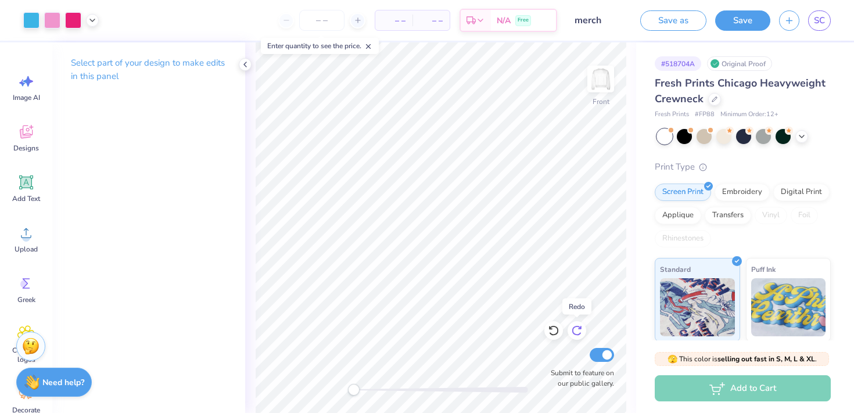
click at [579, 331] on icon at bounding box center [577, 331] width 12 height 12
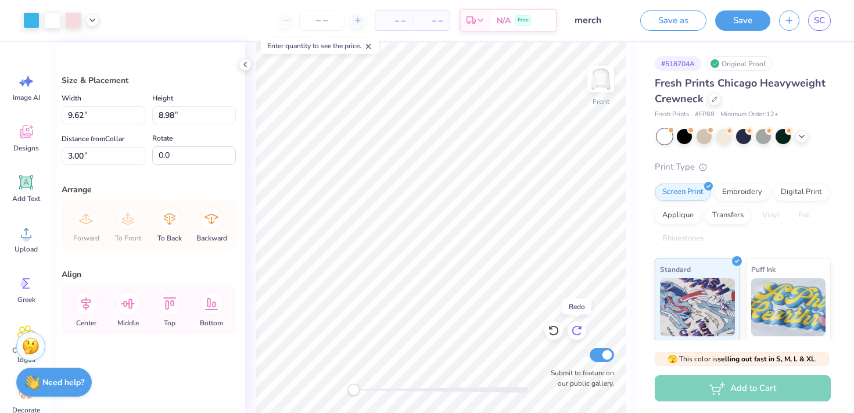
click at [579, 331] on icon at bounding box center [577, 331] width 12 height 12
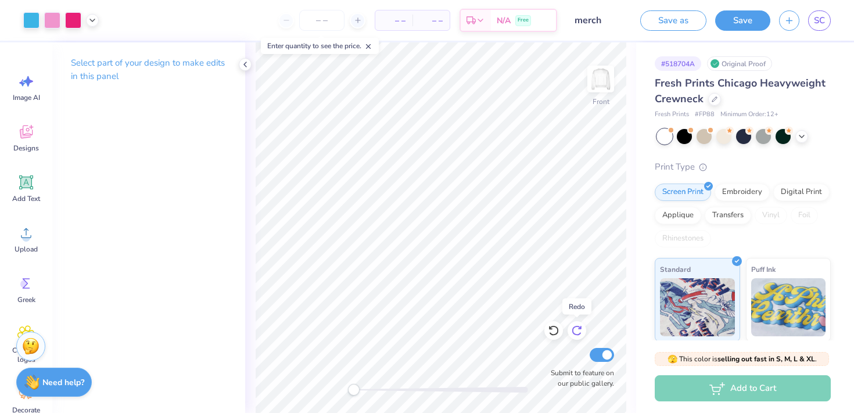
click at [579, 331] on icon at bounding box center [577, 331] width 12 height 12
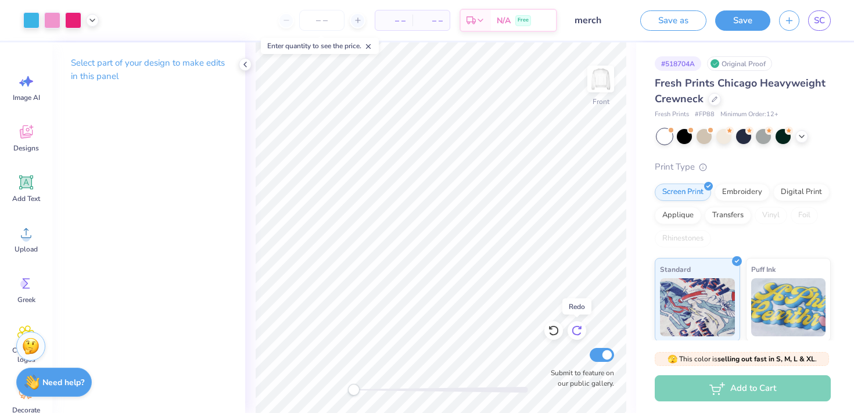
click at [579, 331] on icon at bounding box center [577, 331] width 12 height 12
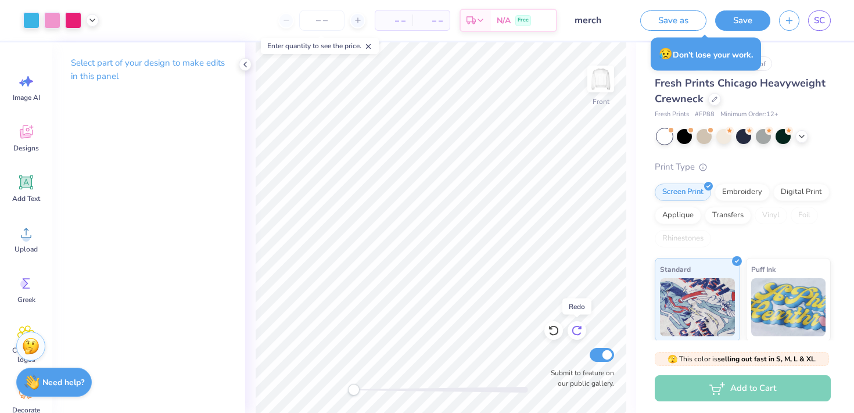
click at [579, 331] on icon at bounding box center [577, 331] width 12 height 12
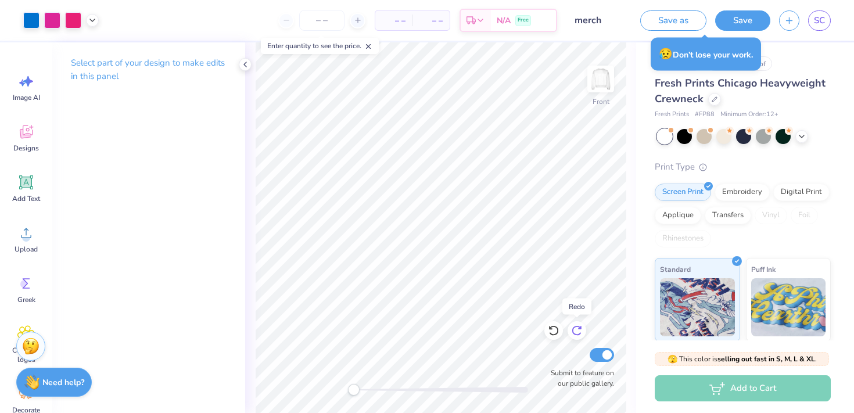
click at [579, 331] on icon at bounding box center [577, 331] width 12 height 12
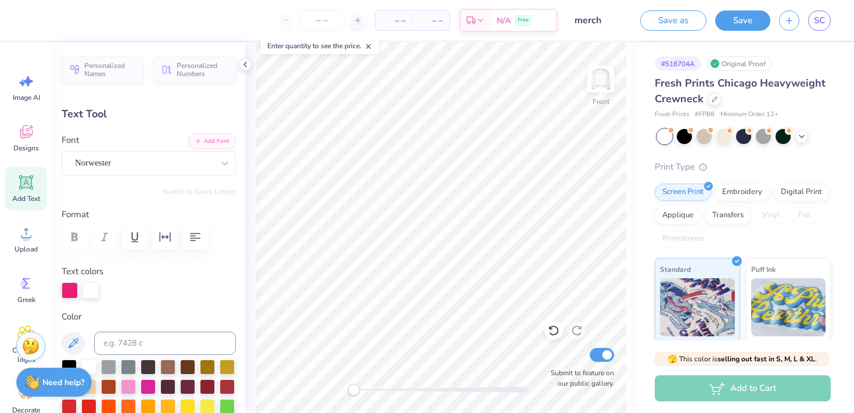
type input "0.0"
type input "6.51"
type input "2.95"
type input "8.13"
type input "5.35"
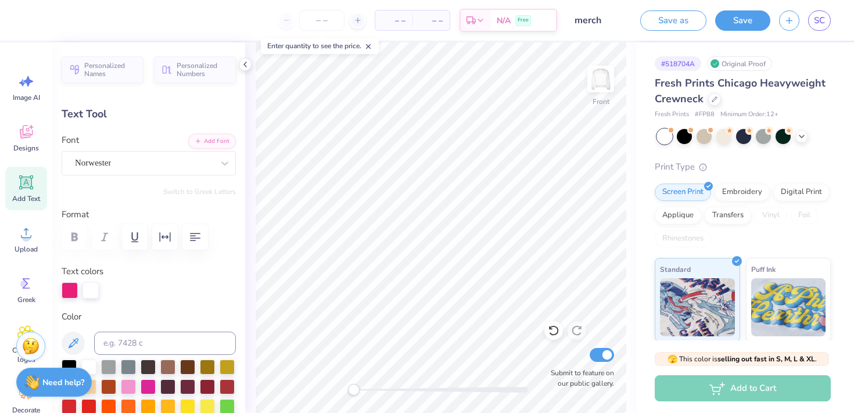
type input "2.43"
type input "8.51"
type input "0.0"
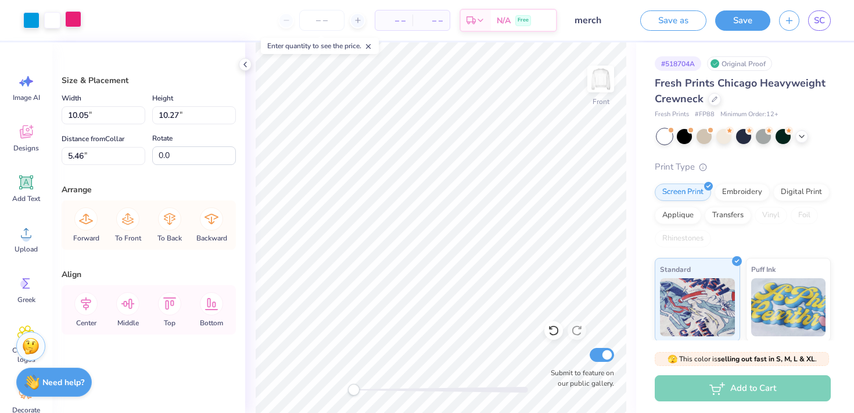
click at [75, 17] on div at bounding box center [73, 19] width 16 height 16
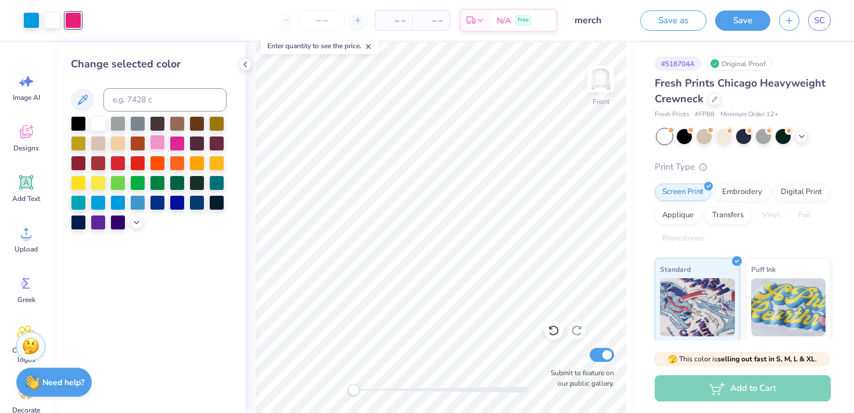
click at [161, 144] on div at bounding box center [157, 142] width 15 height 15
click at [34, 22] on div at bounding box center [31, 19] width 16 height 16
click at [123, 201] on div at bounding box center [117, 201] width 15 height 15
click at [137, 202] on div at bounding box center [137, 201] width 15 height 15
click at [137, 225] on icon at bounding box center [136, 221] width 9 height 9
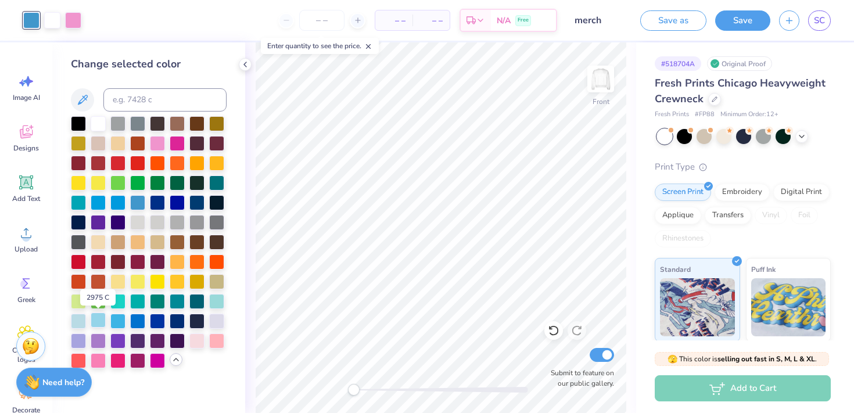
click at [101, 319] on div at bounding box center [98, 320] width 15 height 15
click at [74, 22] on div at bounding box center [73, 19] width 16 height 16
click at [152, 142] on div at bounding box center [157, 142] width 15 height 15
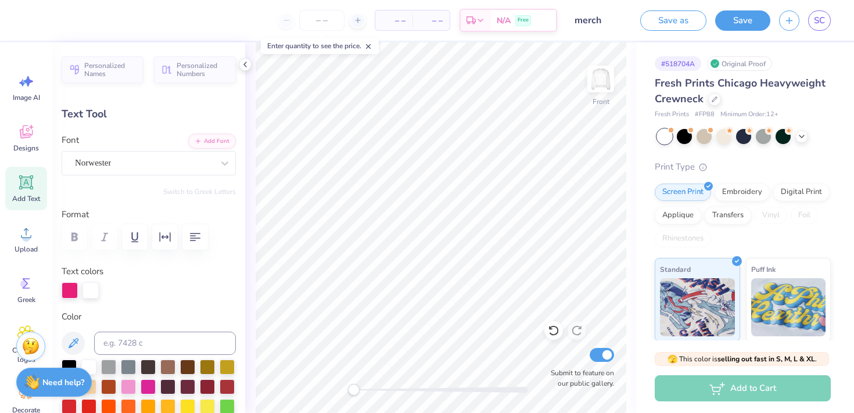
click at [83, 285] on div at bounding box center [91, 290] width 16 height 16
click at [68, 289] on div at bounding box center [70, 289] width 16 height 16
click at [128, 386] on div at bounding box center [128, 385] width 15 height 15
type input "1.32"
type input "2.23"
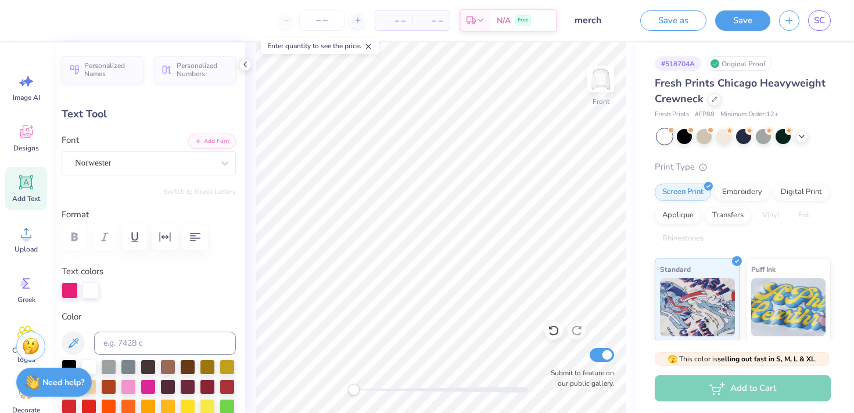
type input "13.86"
type input "0.0"
click at [128, 389] on div at bounding box center [128, 385] width 15 height 15
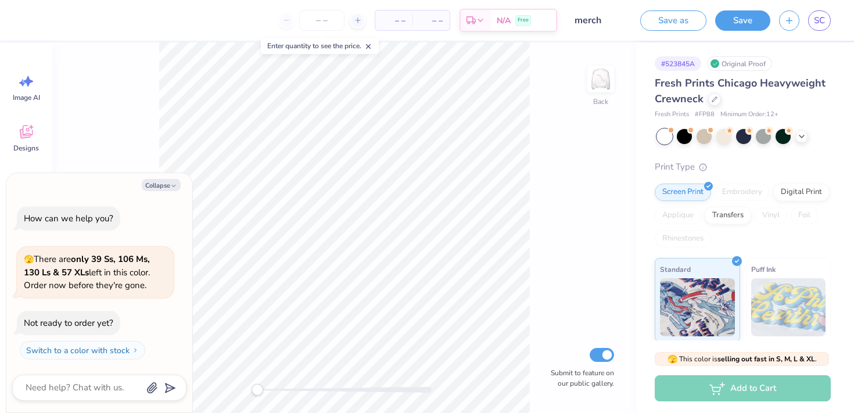
drag, startPoint x: 594, startPoint y: 87, endPoint x: 574, endPoint y: 205, distance: 119.0
click at [594, 87] on img at bounding box center [600, 78] width 23 height 23
type textarea "x"
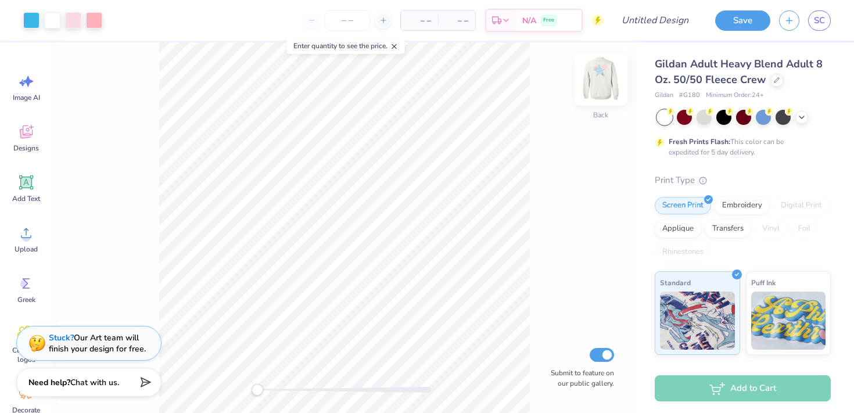
click at [599, 83] on img at bounding box center [601, 79] width 46 height 46
click at [599, 83] on img at bounding box center [600, 78] width 23 height 23
click at [599, 83] on img at bounding box center [601, 79] width 46 height 46
